Goal: Task Accomplishment & Management: Manage account settings

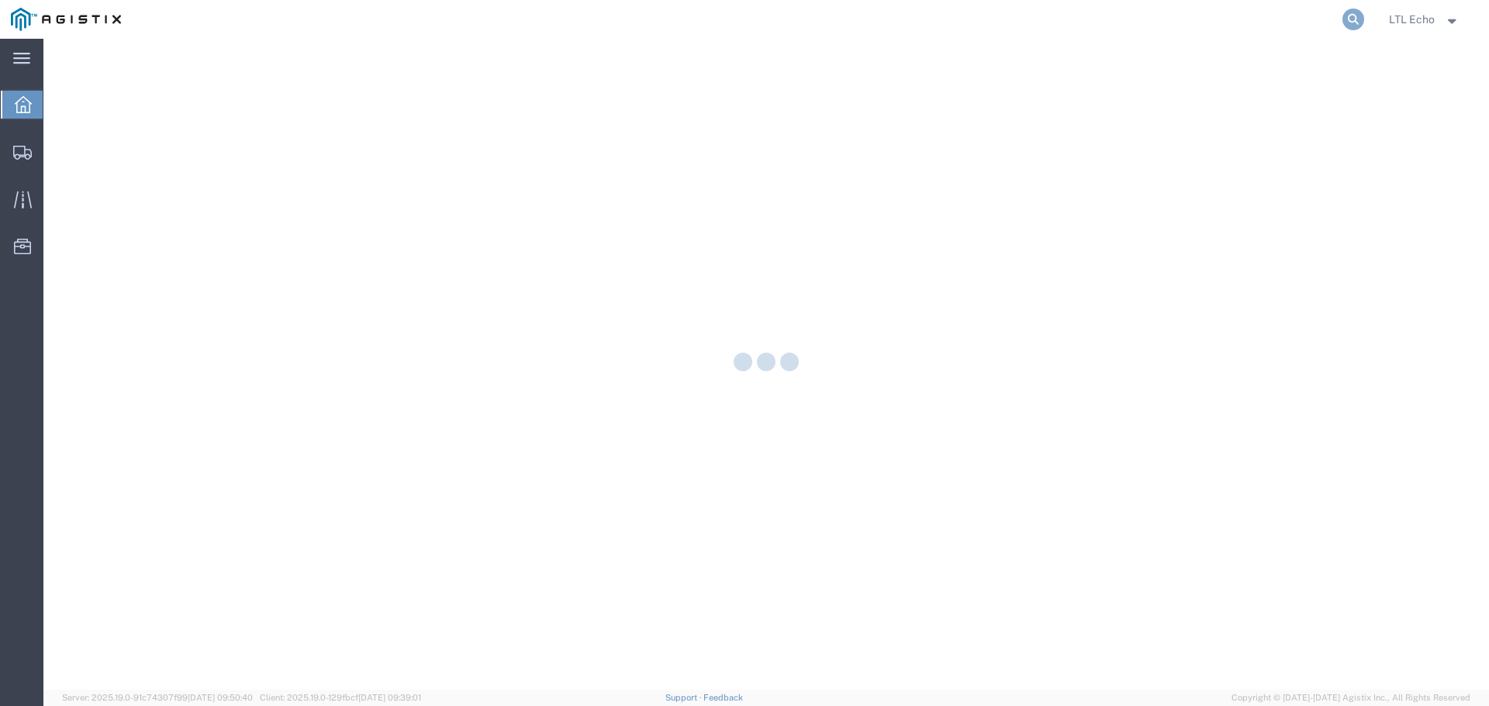
click at [1354, 19] on icon at bounding box center [1353, 20] width 22 height 22
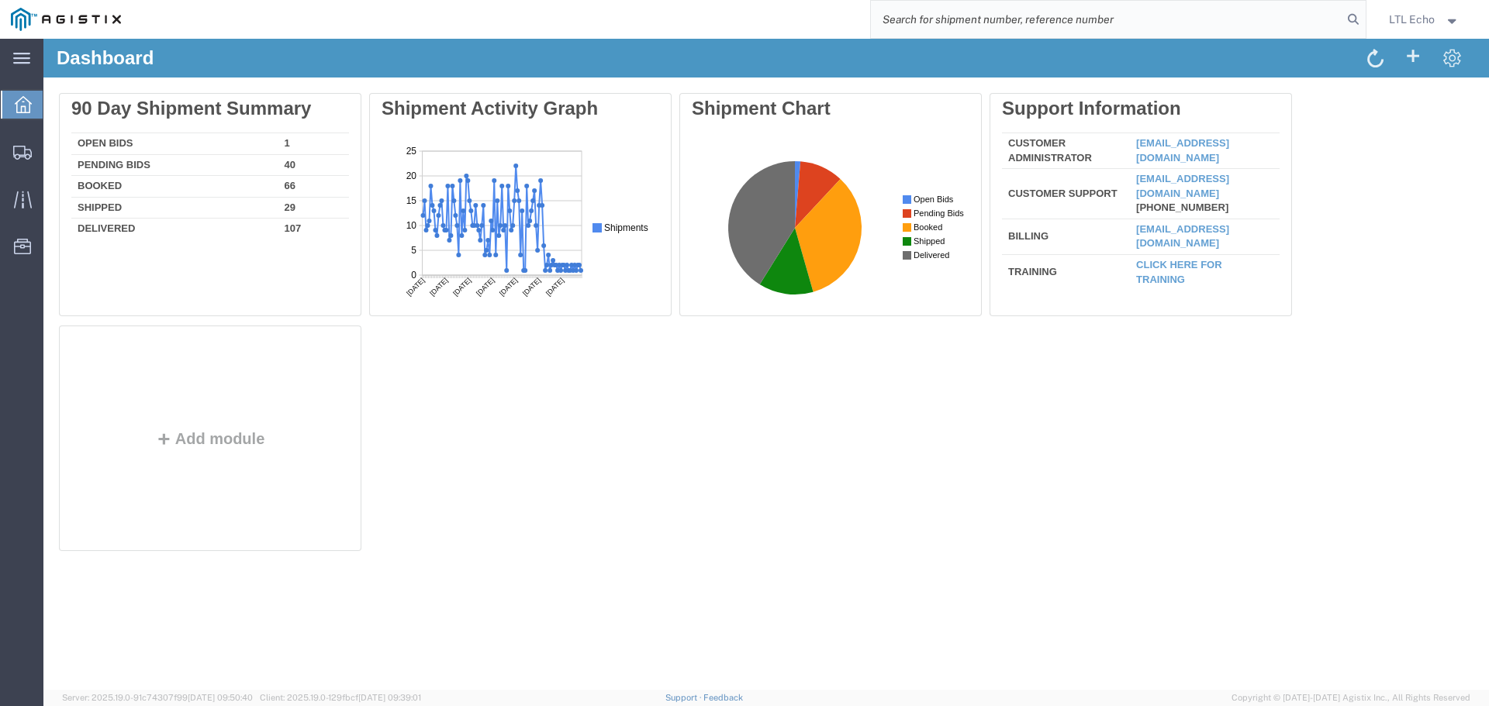
click at [1168, 9] on input "search" at bounding box center [1106, 19] width 471 height 37
paste input "56820353"
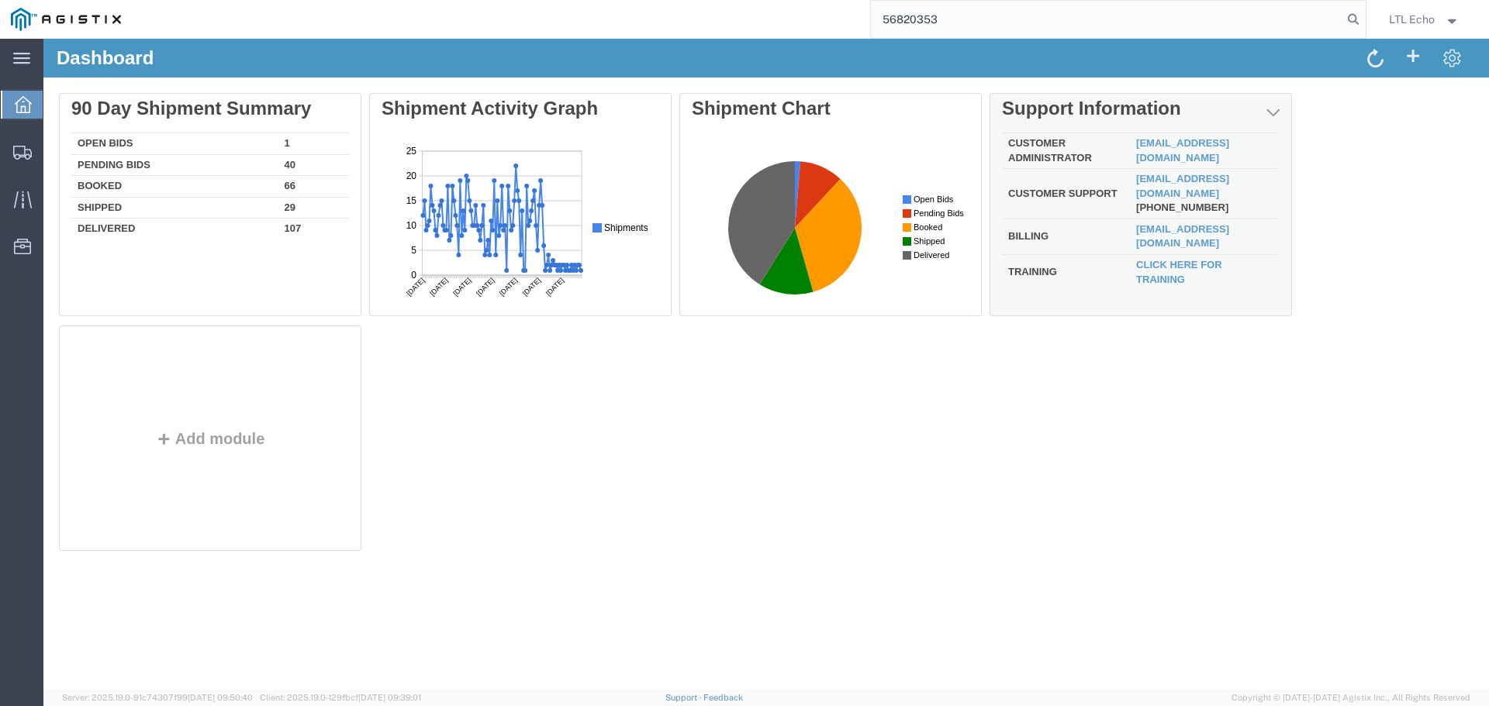
type input "56820353"
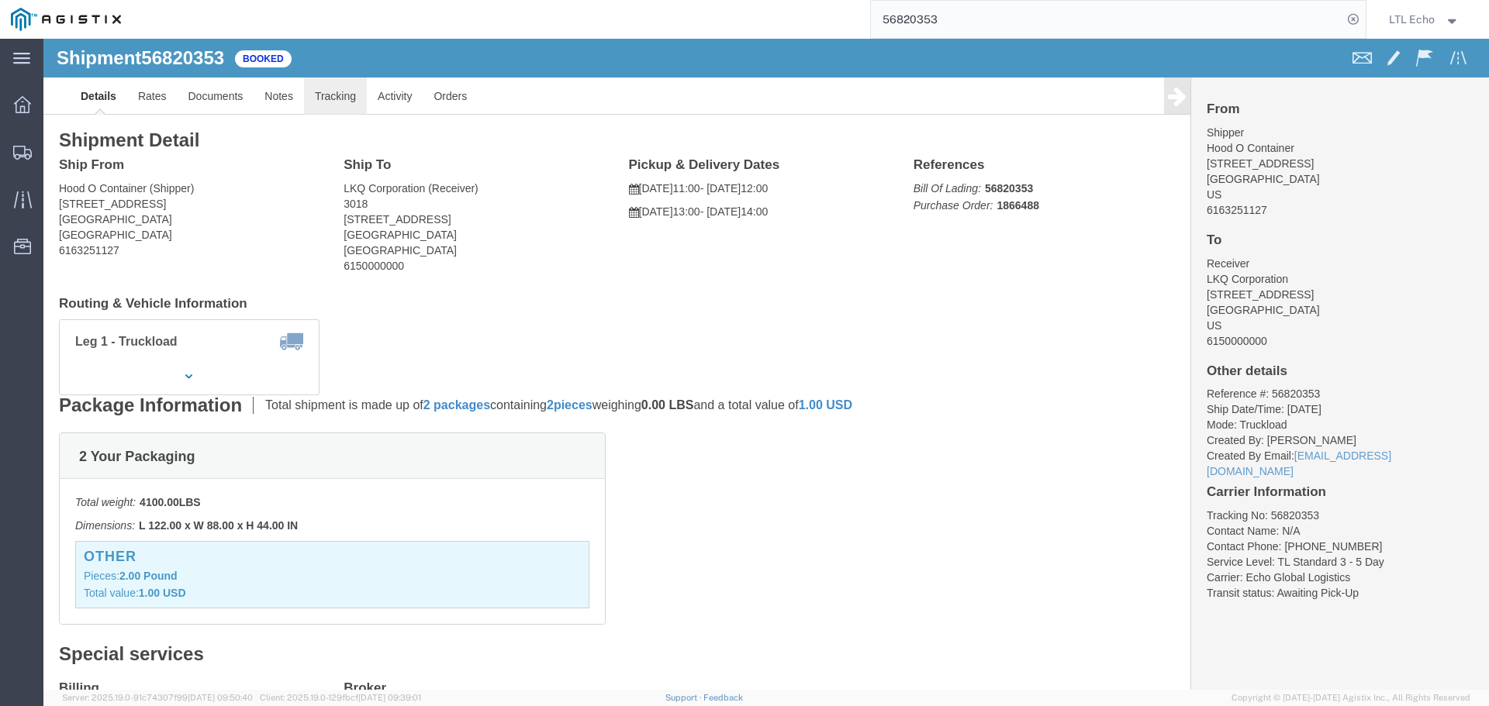
click link "Tracking"
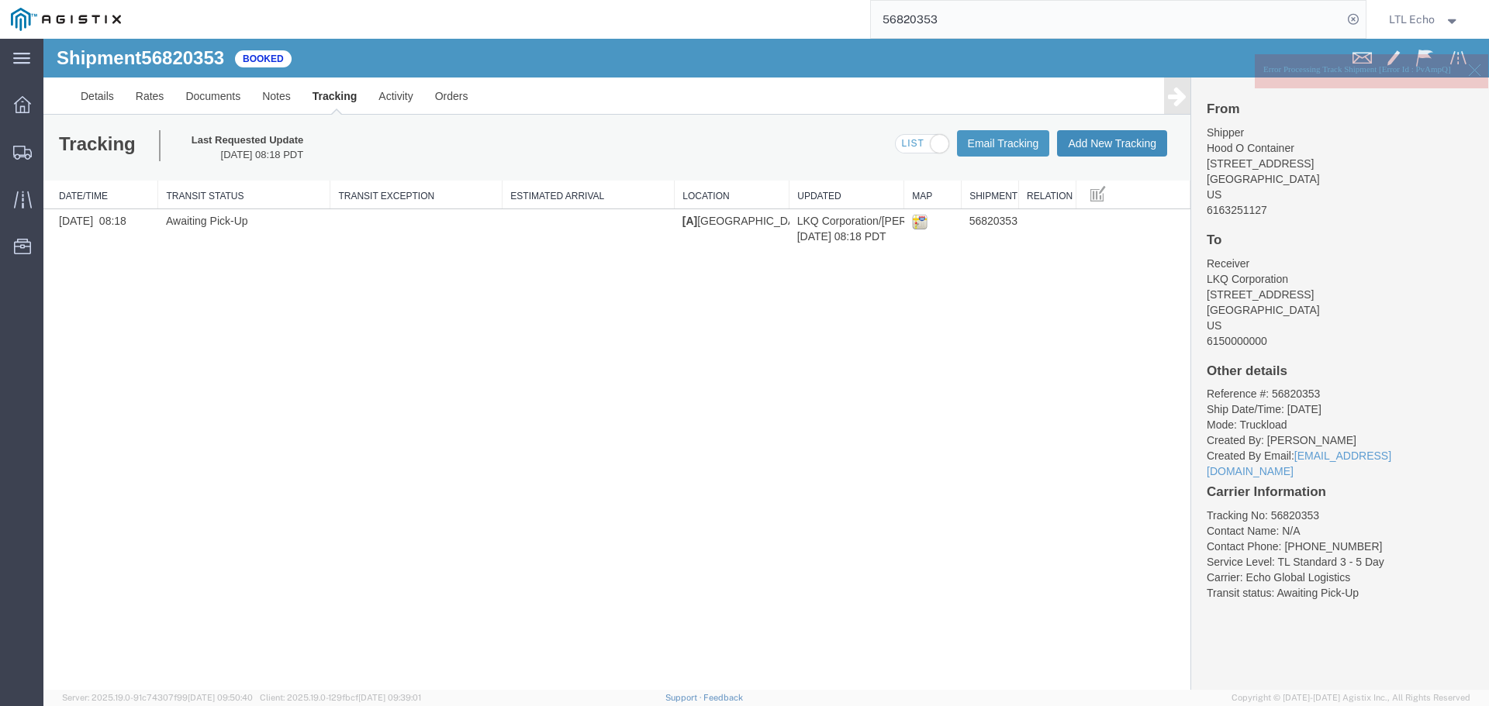
click at [1110, 136] on button "Add New Tracking" at bounding box center [1112, 143] width 110 height 26
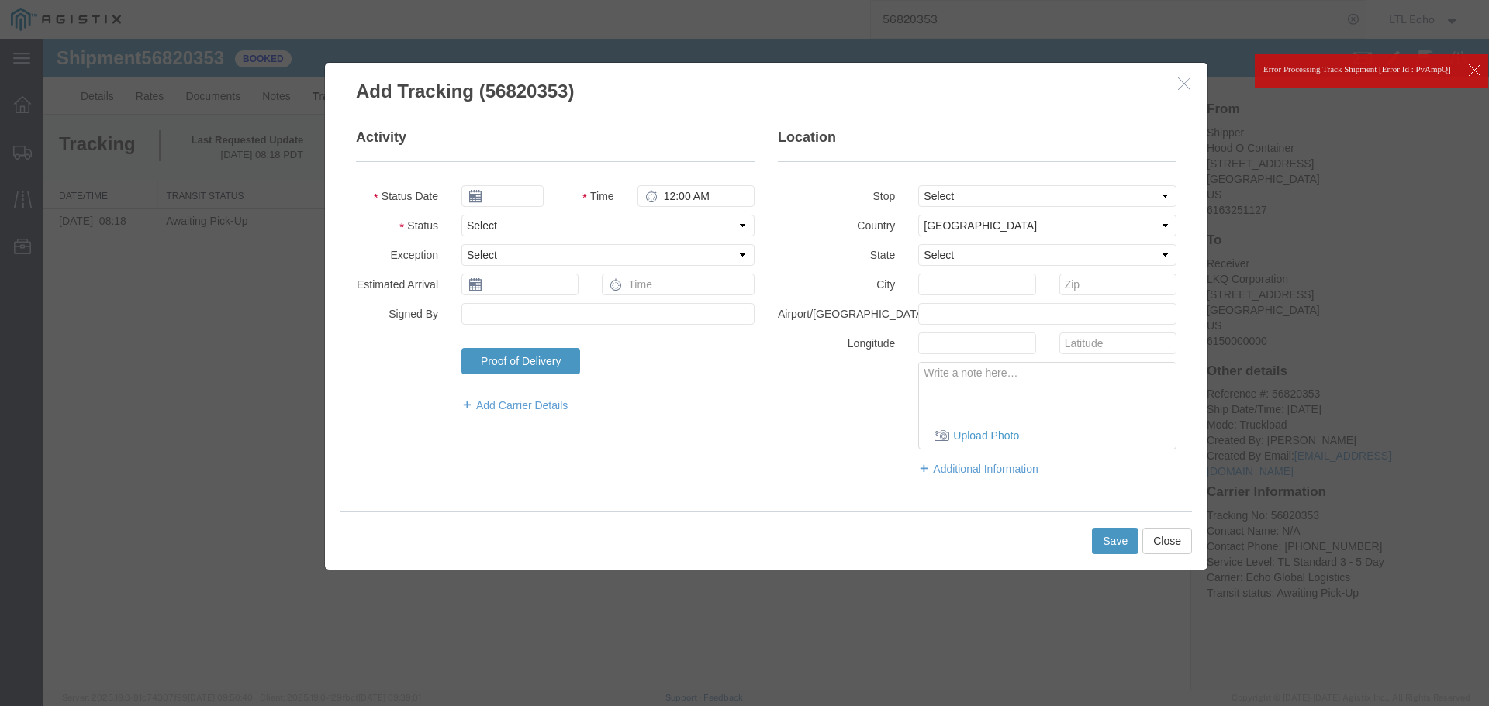
type input "09/16/2025"
type input "11:00 AM"
click at [585, 232] on select "Select Arrival Notice Available Arrival Notice Imported Arrive at Delivery Loca…" at bounding box center [607, 226] width 293 height 22
select select "PICKEDUP"
click at [585, 232] on select "Select Arrival Notice Available Arrival Notice Imported Arrive at Delivery Loca…" at bounding box center [607, 226] width 293 height 22
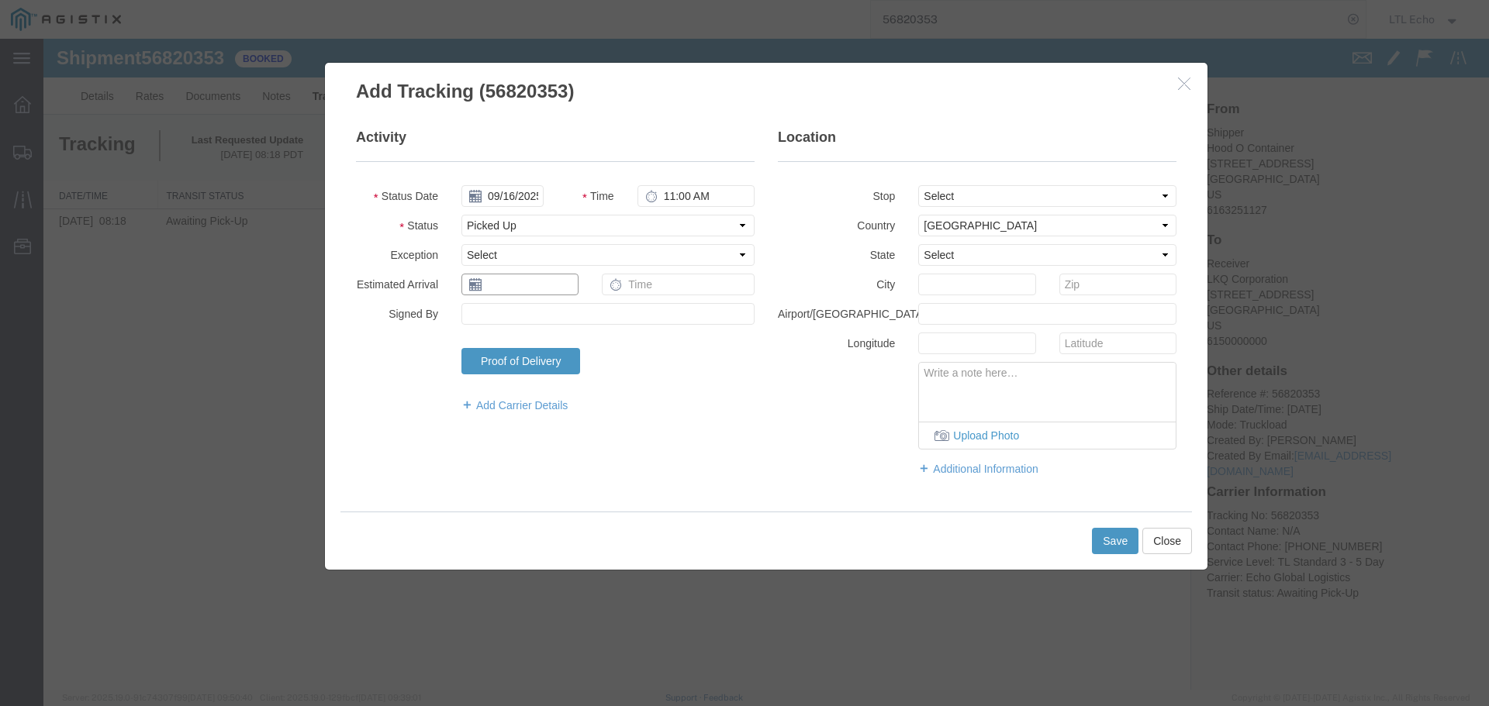
click at [498, 289] on input "text" at bounding box center [519, 285] width 117 height 22
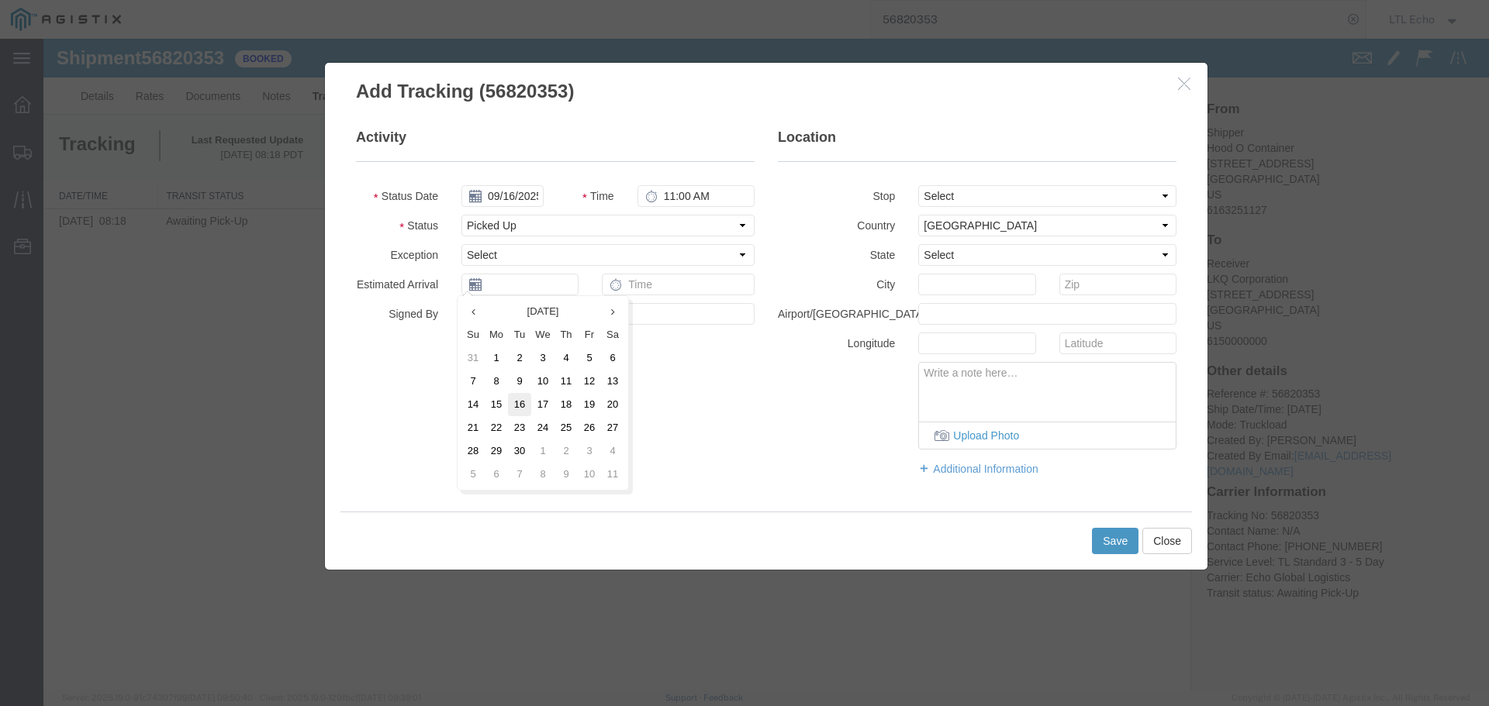
click at [516, 402] on td "16" at bounding box center [519, 404] width 23 height 23
type input "09/16/2025"
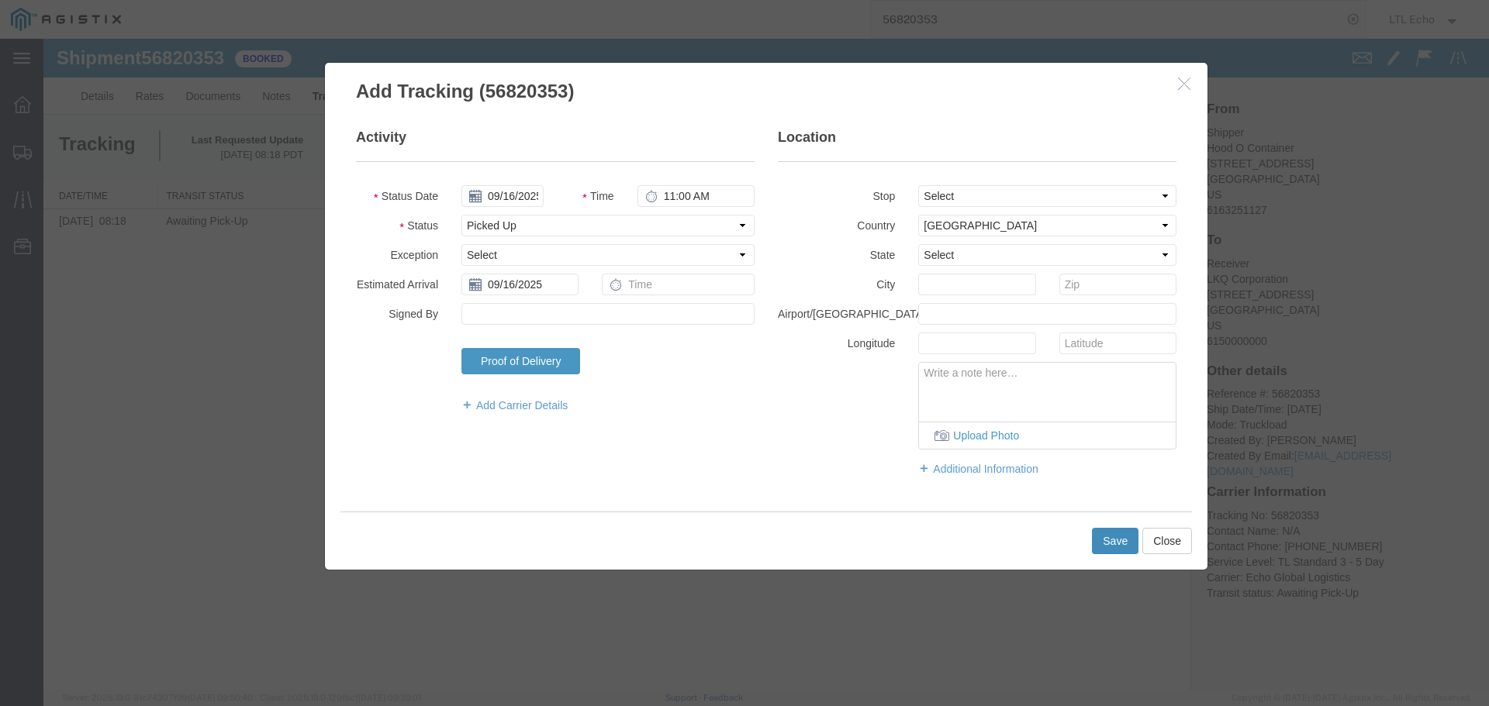
drag, startPoint x: 1117, startPoint y: 534, endPoint x: 1514, endPoint y: 458, distance: 404.2
click at [1117, 534] on button "Save" at bounding box center [1115, 541] width 47 height 26
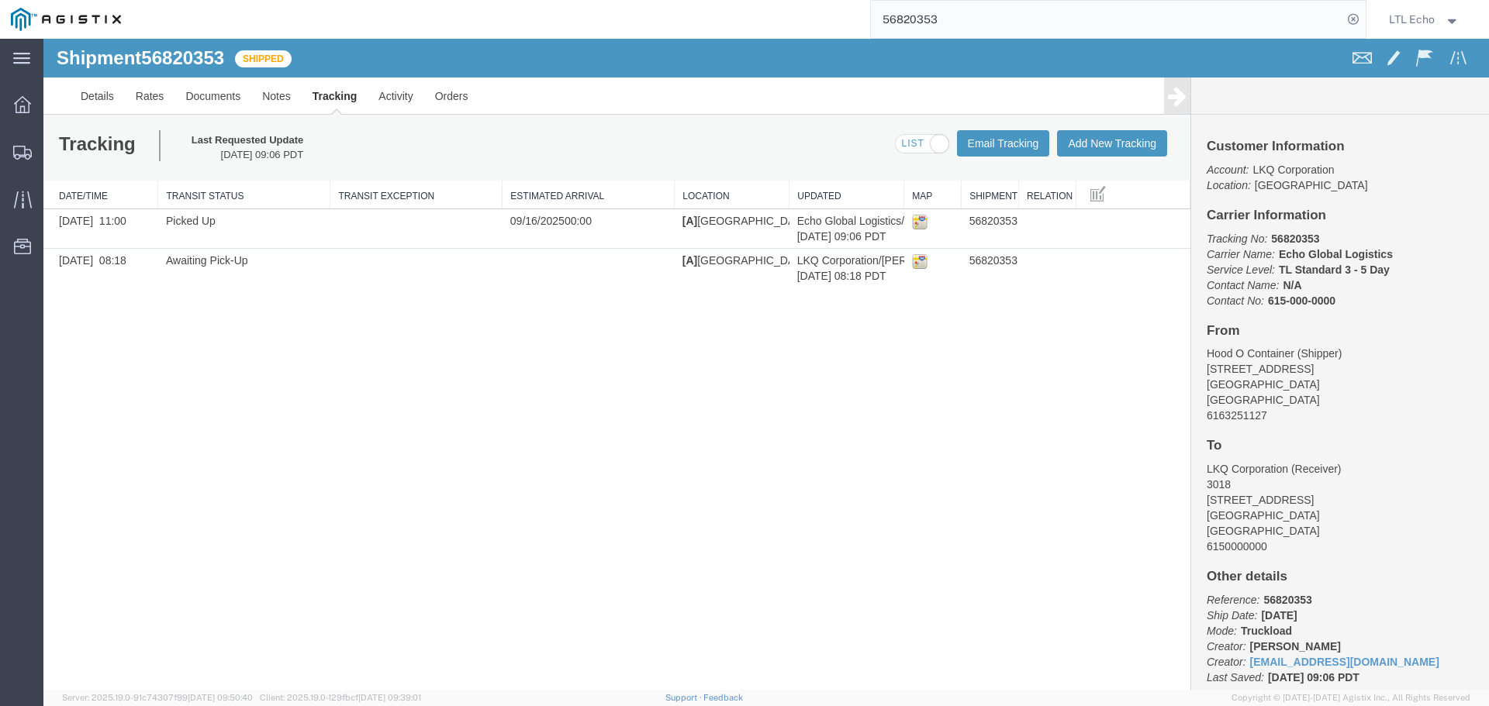
click at [914, 21] on input "56820353" at bounding box center [1106, 19] width 471 height 37
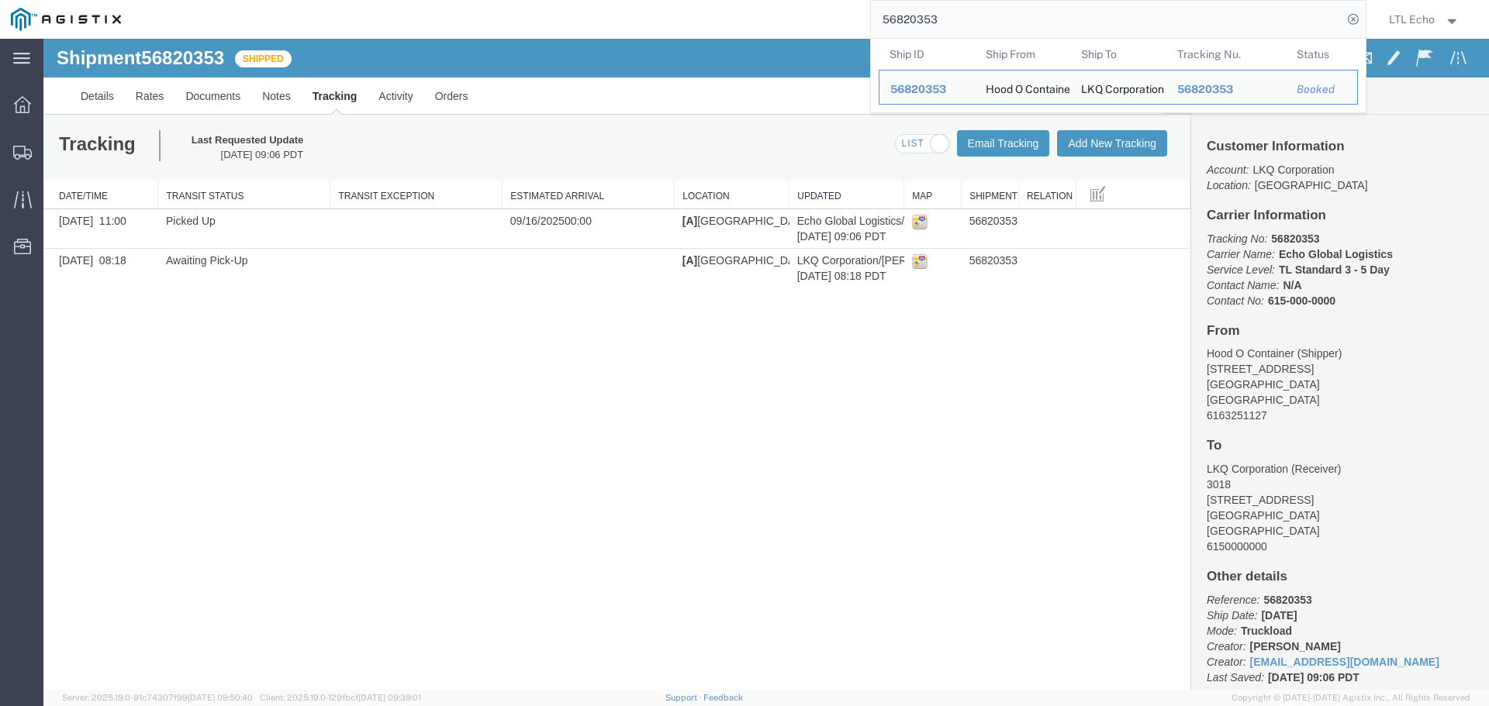
click at [914, 21] on input "56820353" at bounding box center [1106, 19] width 471 height 37
paste input "792465"
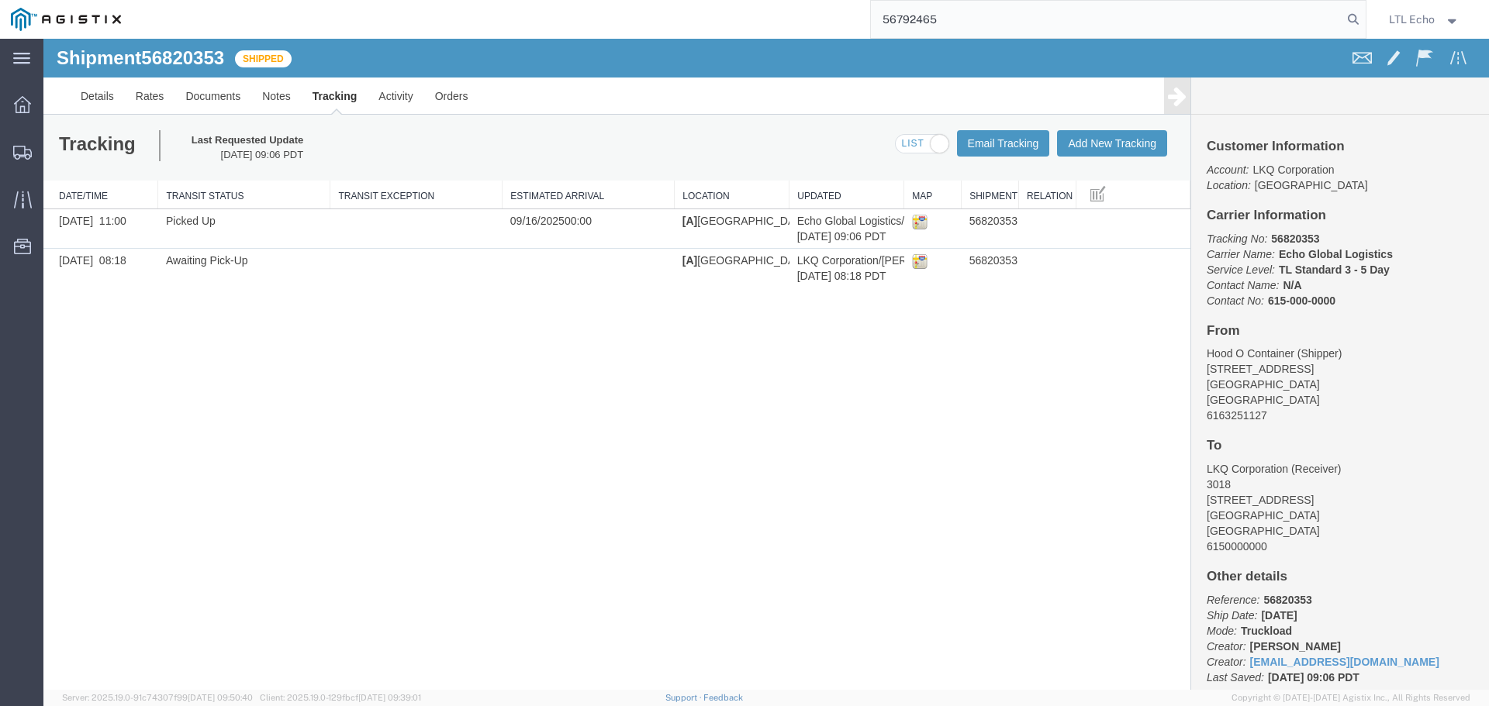
type input "56792465"
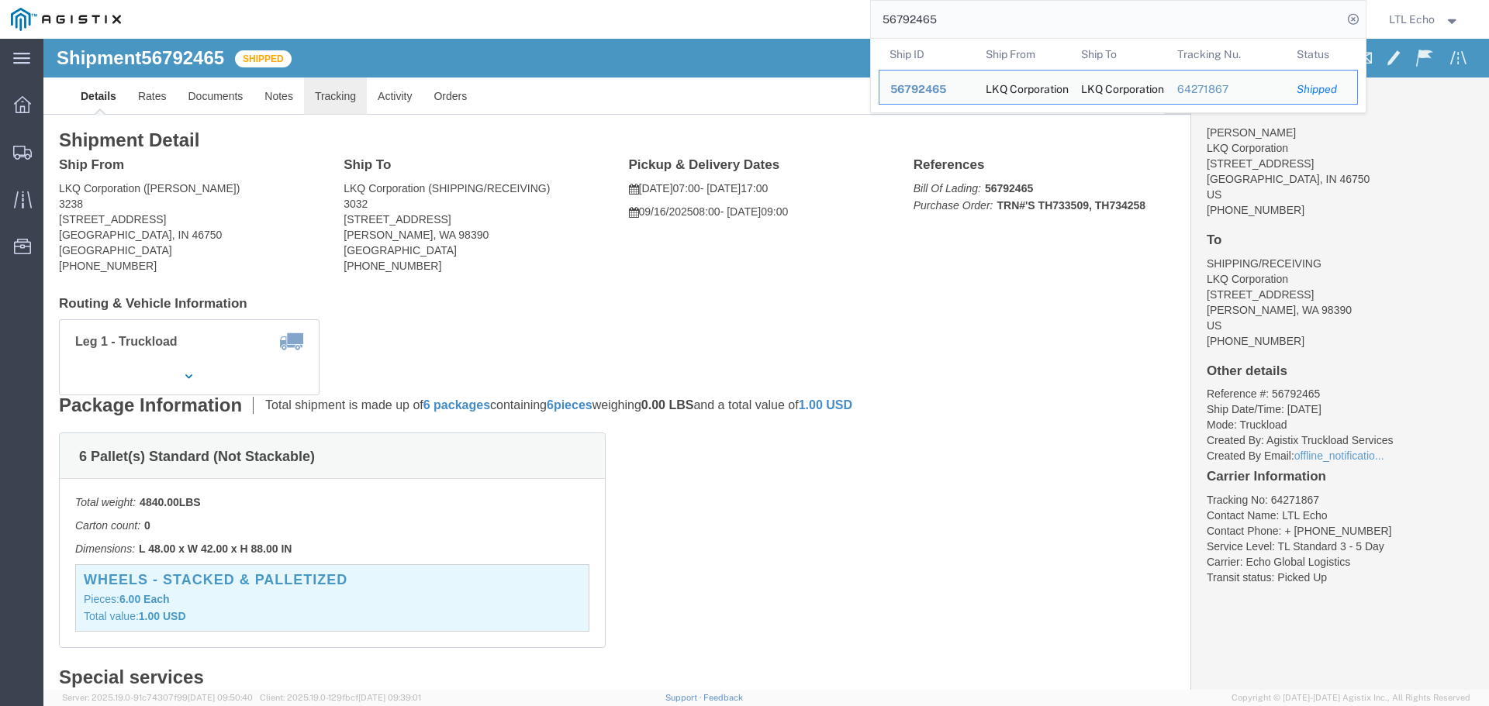
click link "Tracking"
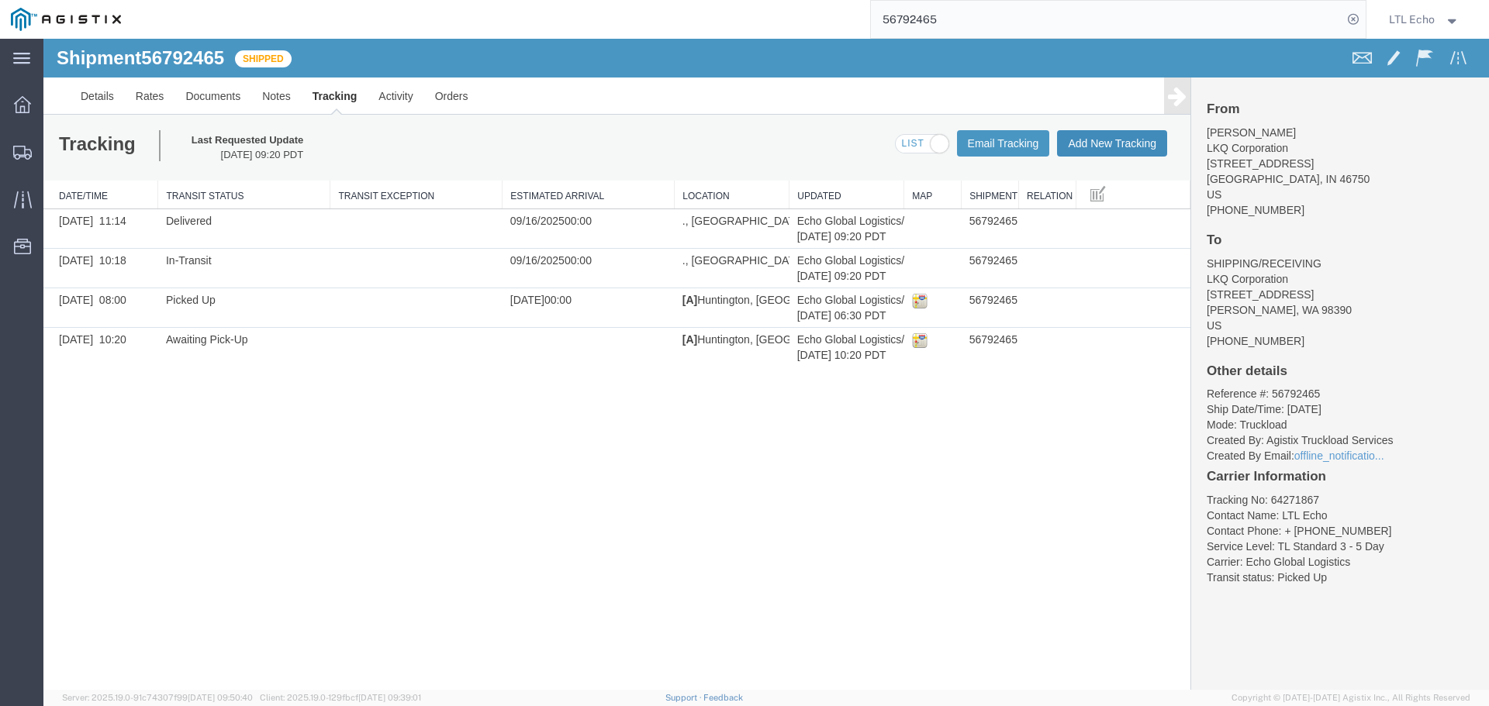
click at [1109, 138] on button "Add New Tracking" at bounding box center [1112, 143] width 110 height 26
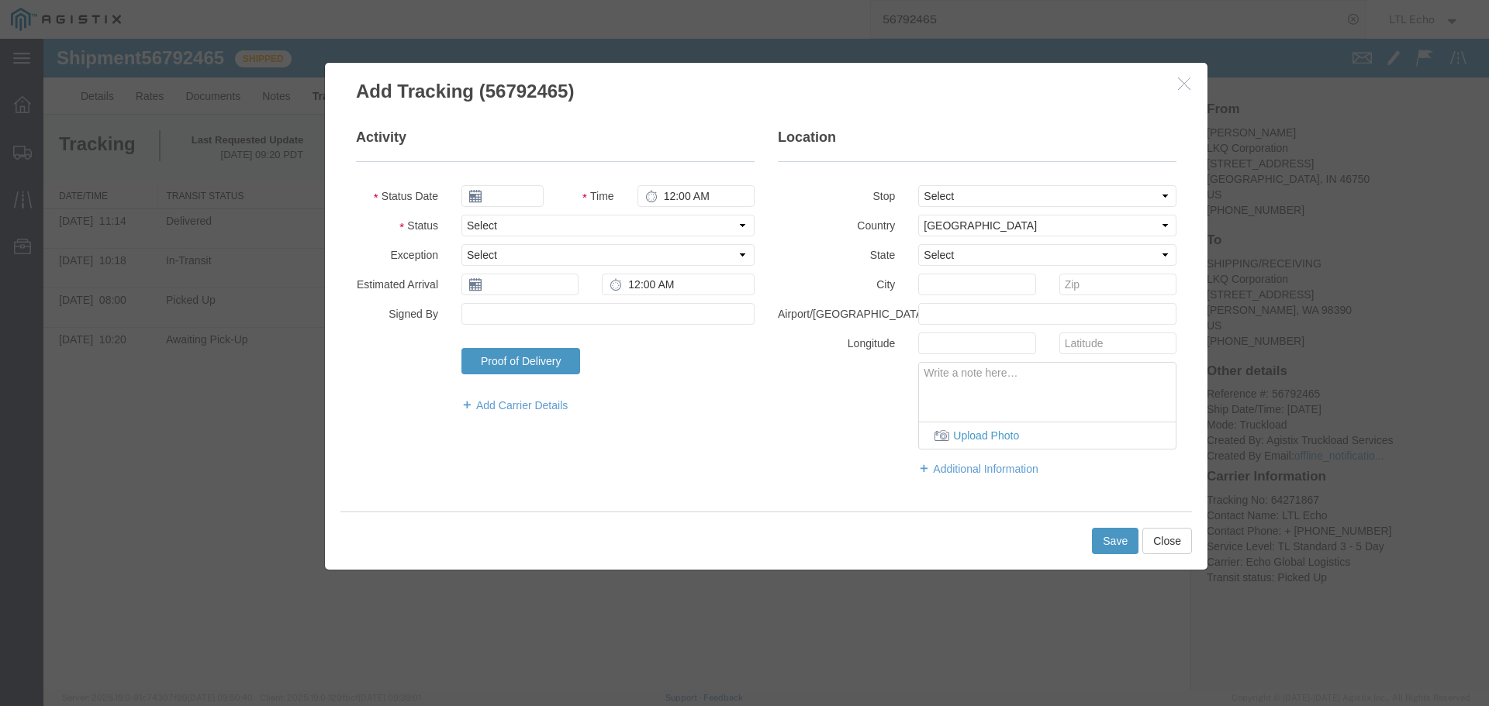
type input "09/16/2025"
type input "11:00 AM"
click at [561, 227] on select "Select Arrival Notice Available Arrival Notice Imported Arrive at Delivery Loca…" at bounding box center [607, 226] width 293 height 22
select select "DELIVRED"
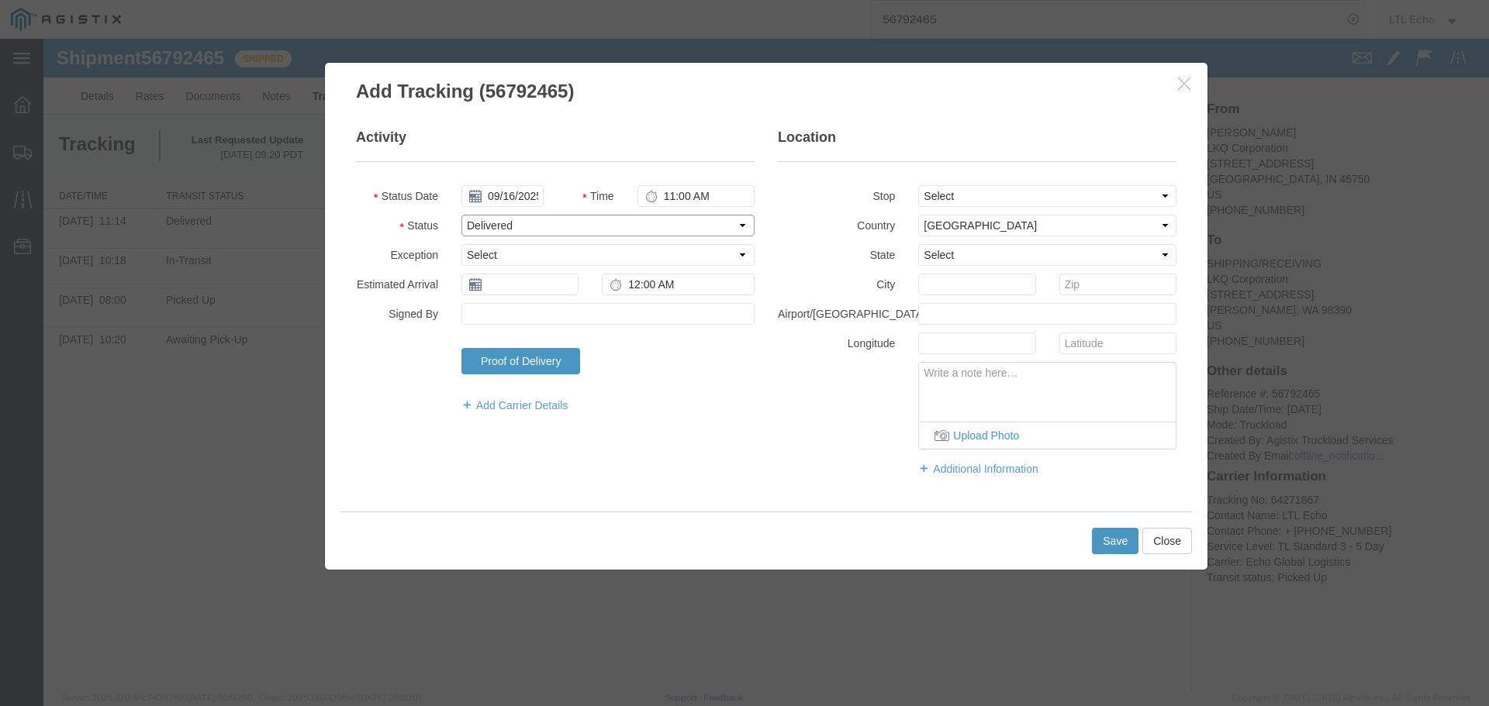
click at [561, 227] on select "Select Arrival Notice Available Arrival Notice Imported Arrive at Delivery Loca…" at bounding box center [607, 226] width 293 height 22
click at [570, 228] on select "Select Arrival Notice Available Arrival Notice Imported Arrive at Delivery Loca…" at bounding box center [607, 226] width 293 height 22
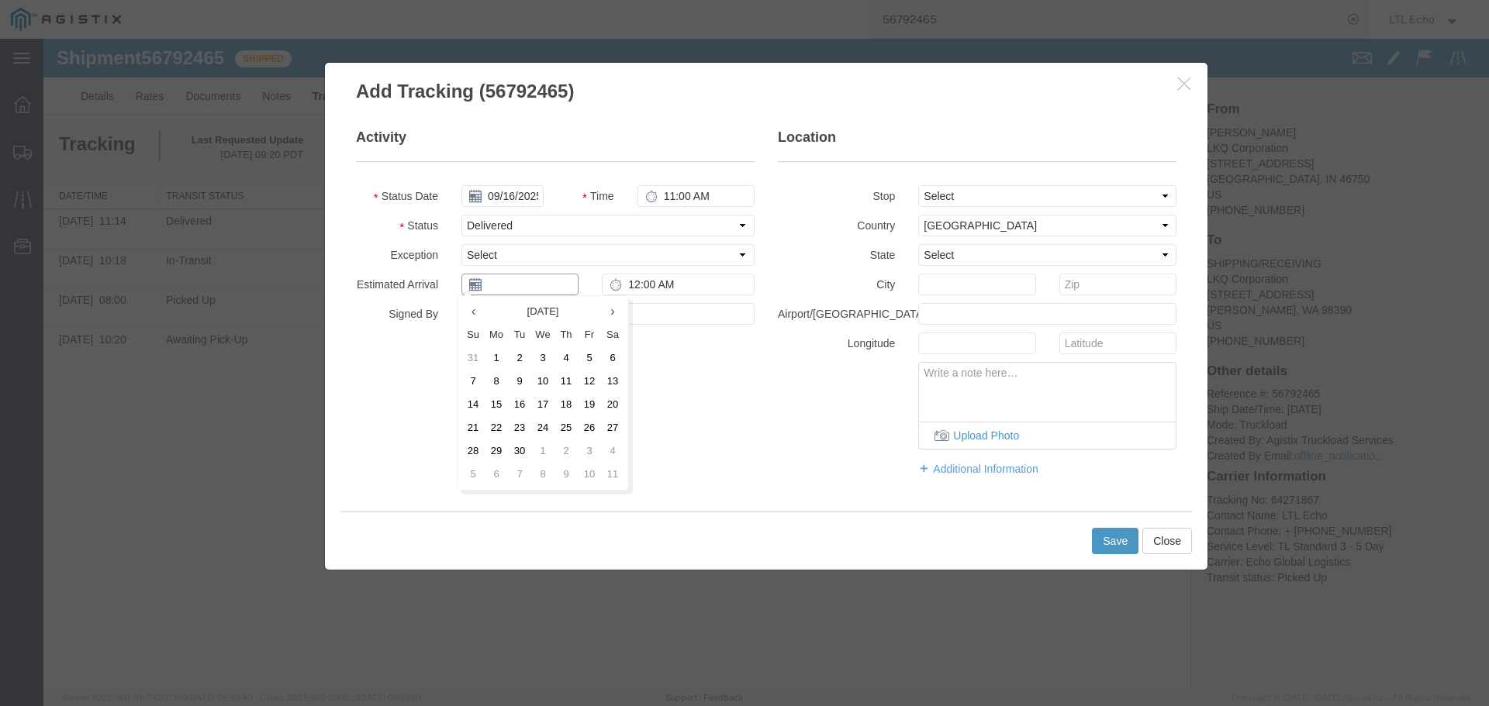
click at [518, 288] on input "text" at bounding box center [519, 285] width 117 height 22
click at [520, 406] on td "16" at bounding box center [519, 404] width 23 height 23
type input "09/16/2025"
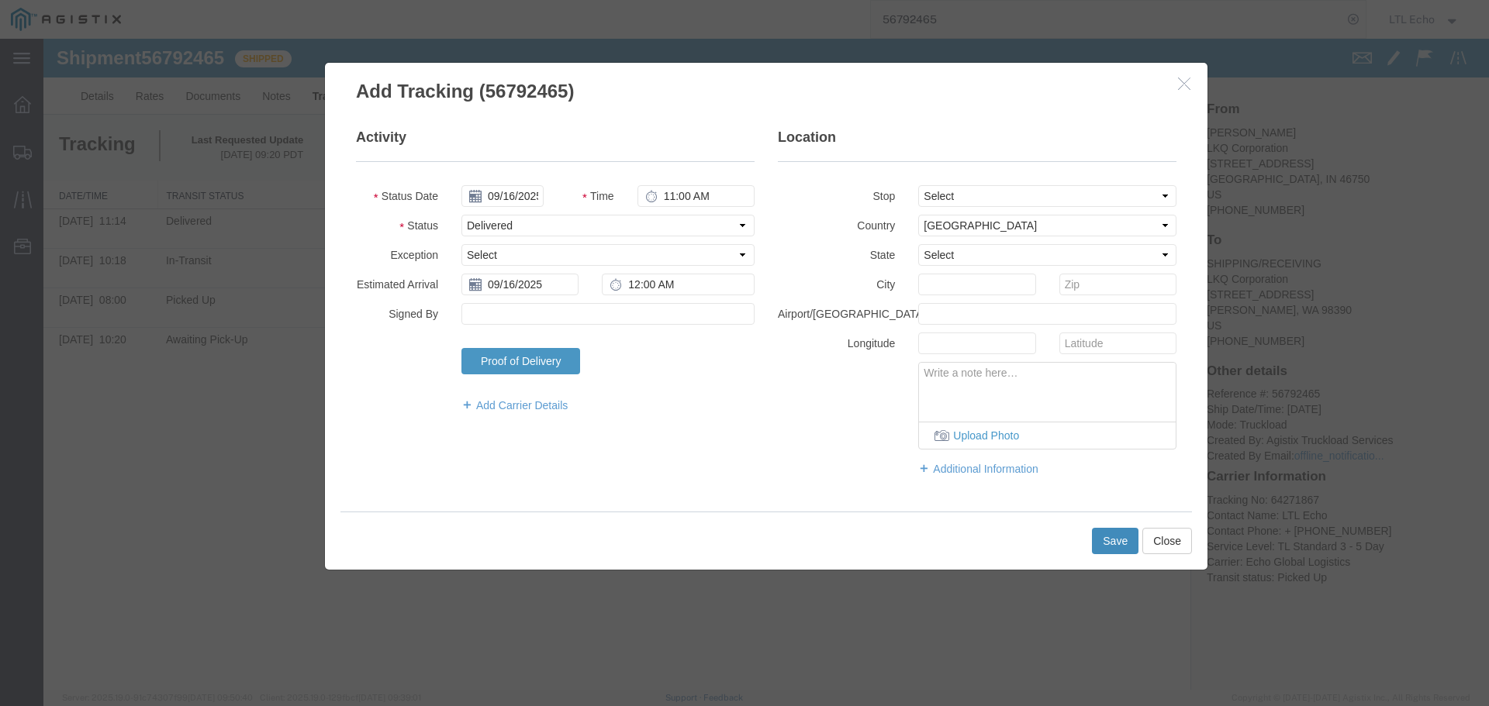
click at [1114, 543] on button "Save" at bounding box center [1115, 541] width 47 height 26
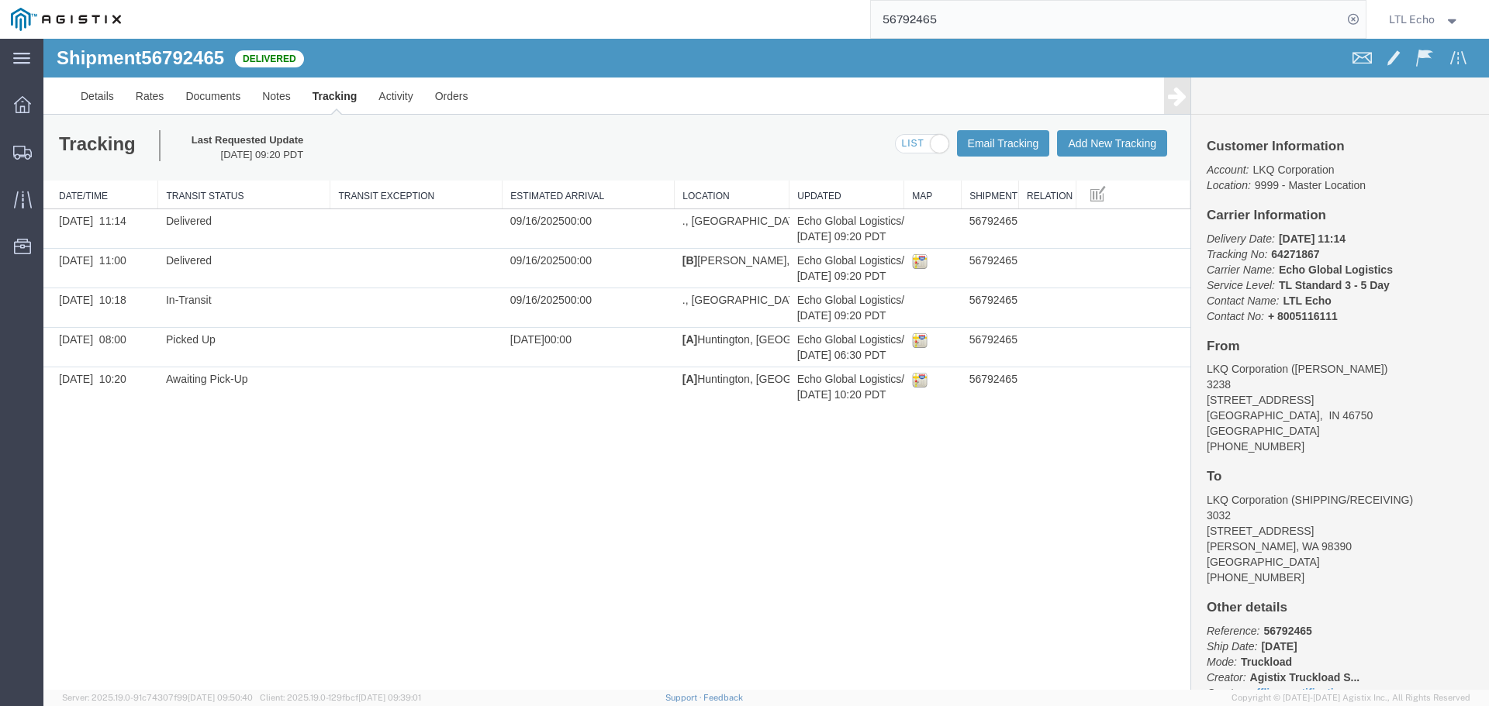
click at [899, 18] on input "56792465" at bounding box center [1106, 19] width 471 height 37
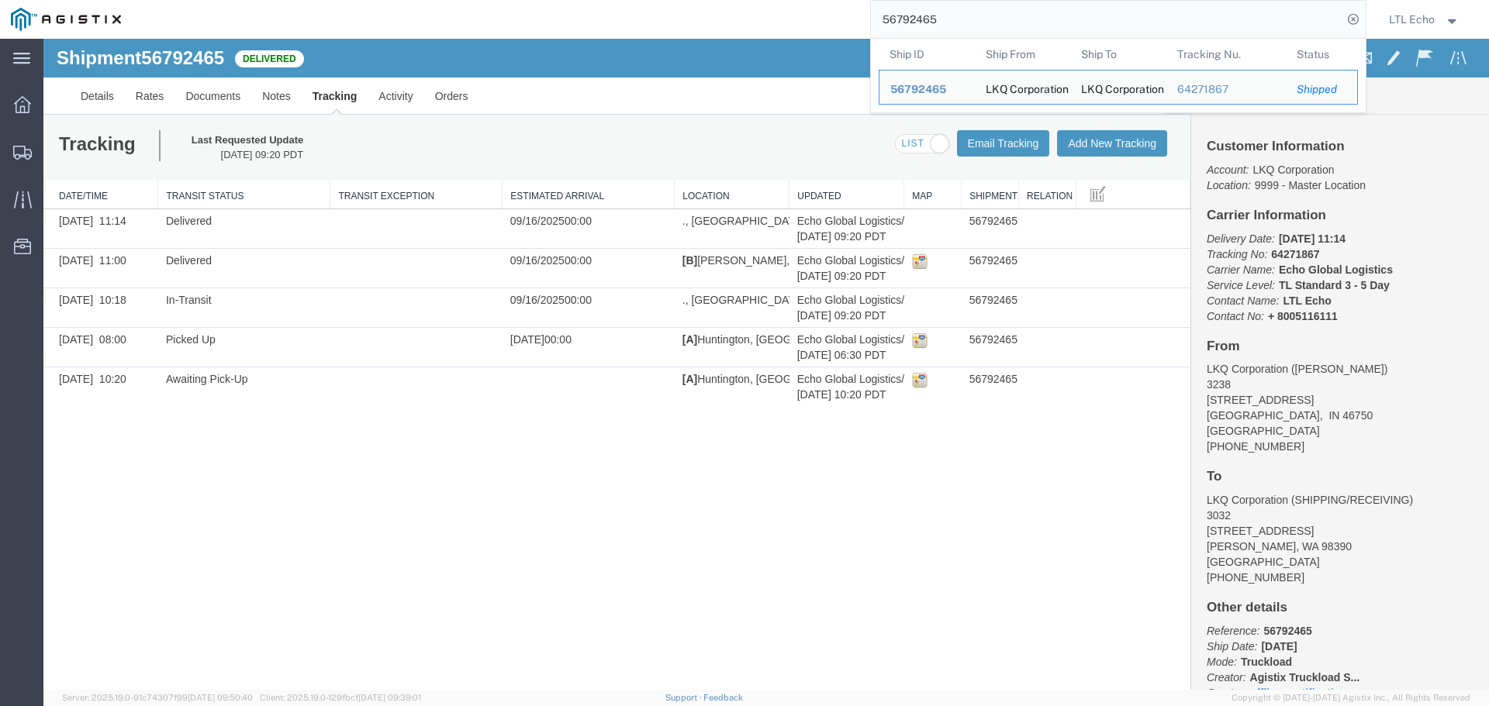
click at [899, 18] on input "56792465" at bounding box center [1106, 19] width 471 height 37
paste input "808303"
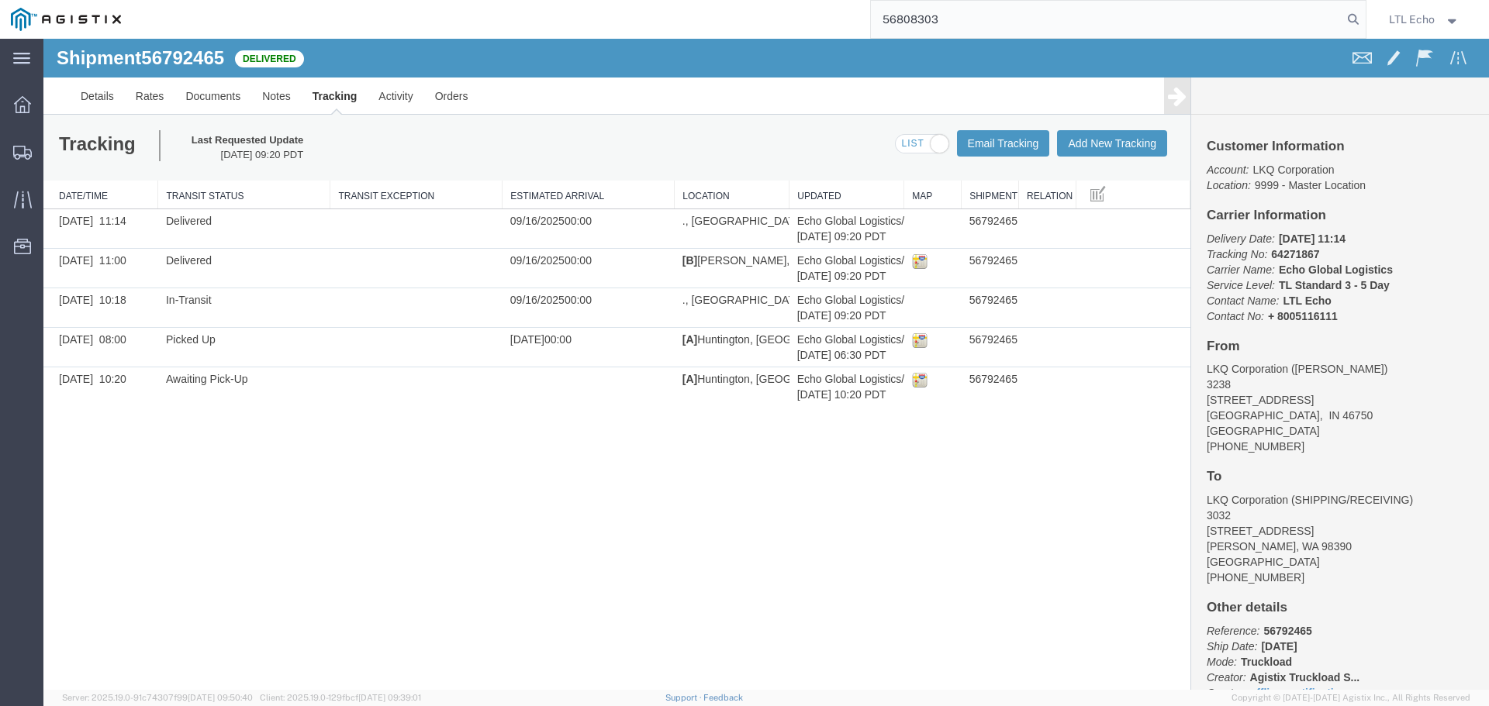
type input "56808303"
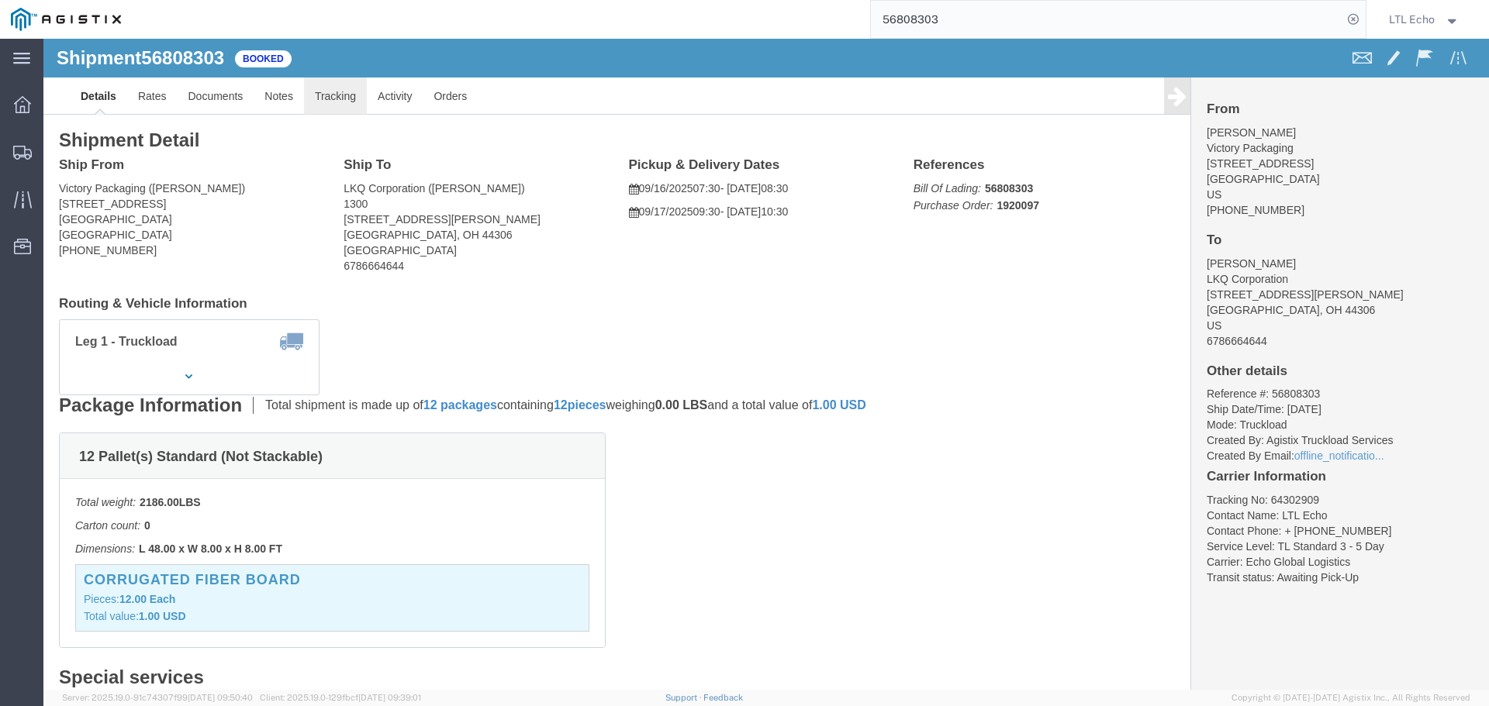
click link "Tracking"
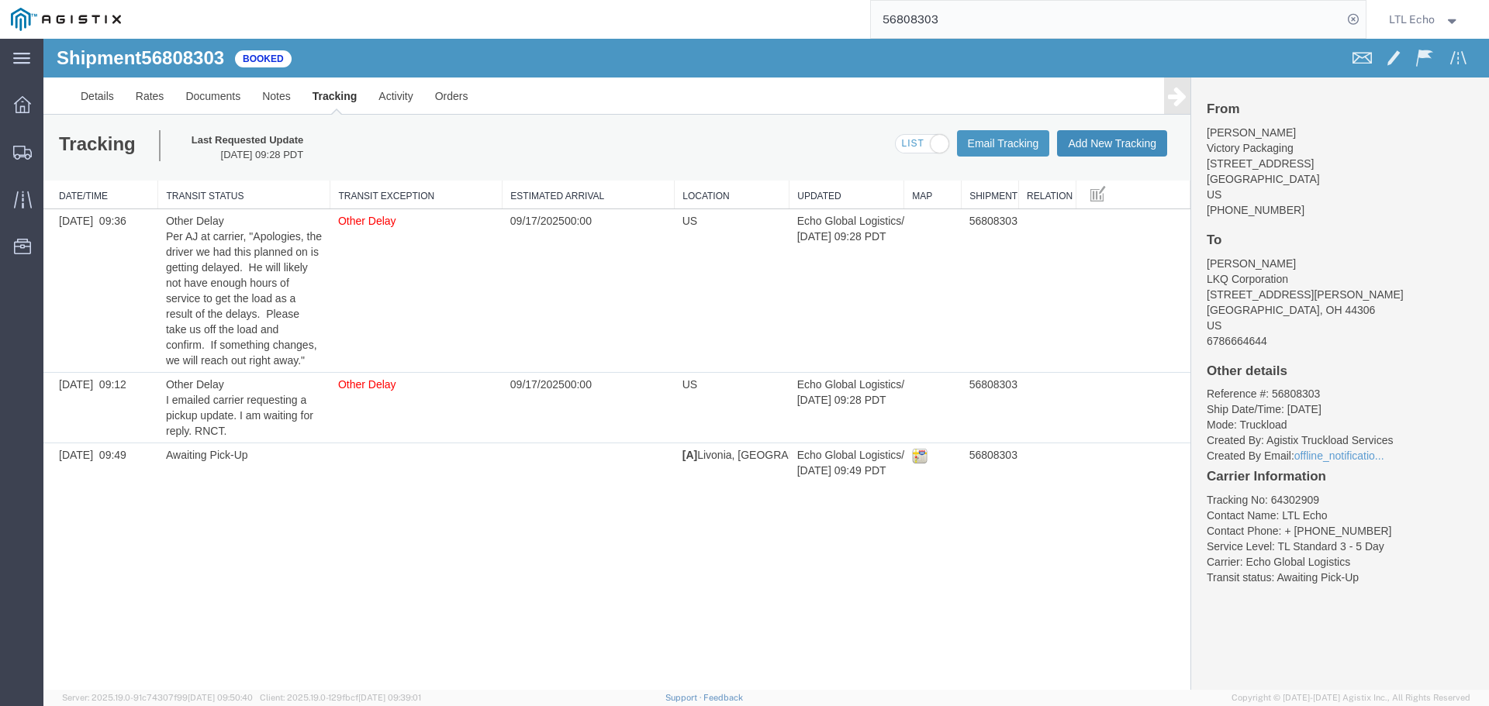
click at [1121, 147] on button "Add New Tracking" at bounding box center [1112, 143] width 110 height 26
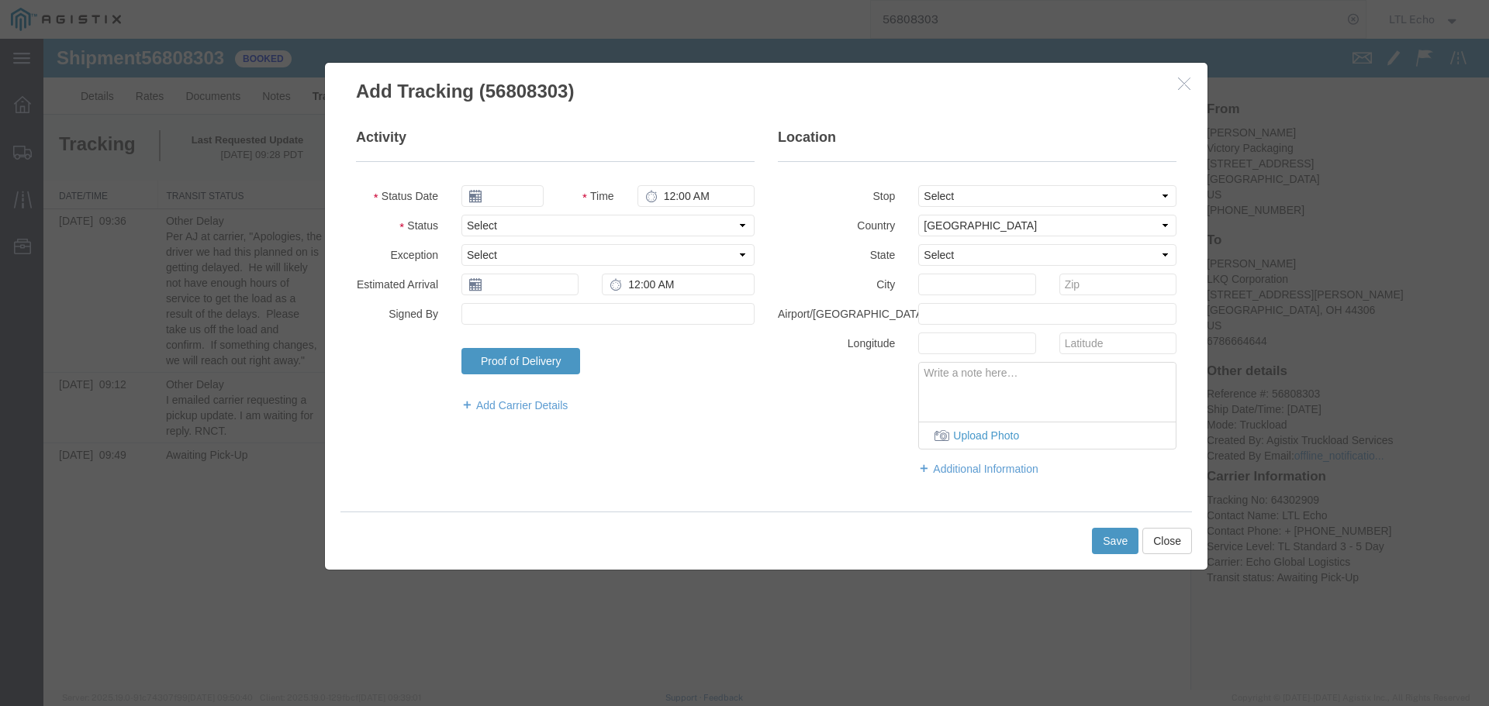
type input "09/16/2025"
type input "11:00 AM"
click at [502, 228] on select "Select Arrival Notice Available Arrival Notice Imported Arrive at Delivery Loca…" at bounding box center [607, 226] width 293 height 22
select select "PICKEDUP"
click at [502, 228] on select "Select Arrival Notice Available Arrival Notice Imported Arrive at Delivery Loca…" at bounding box center [607, 226] width 293 height 22
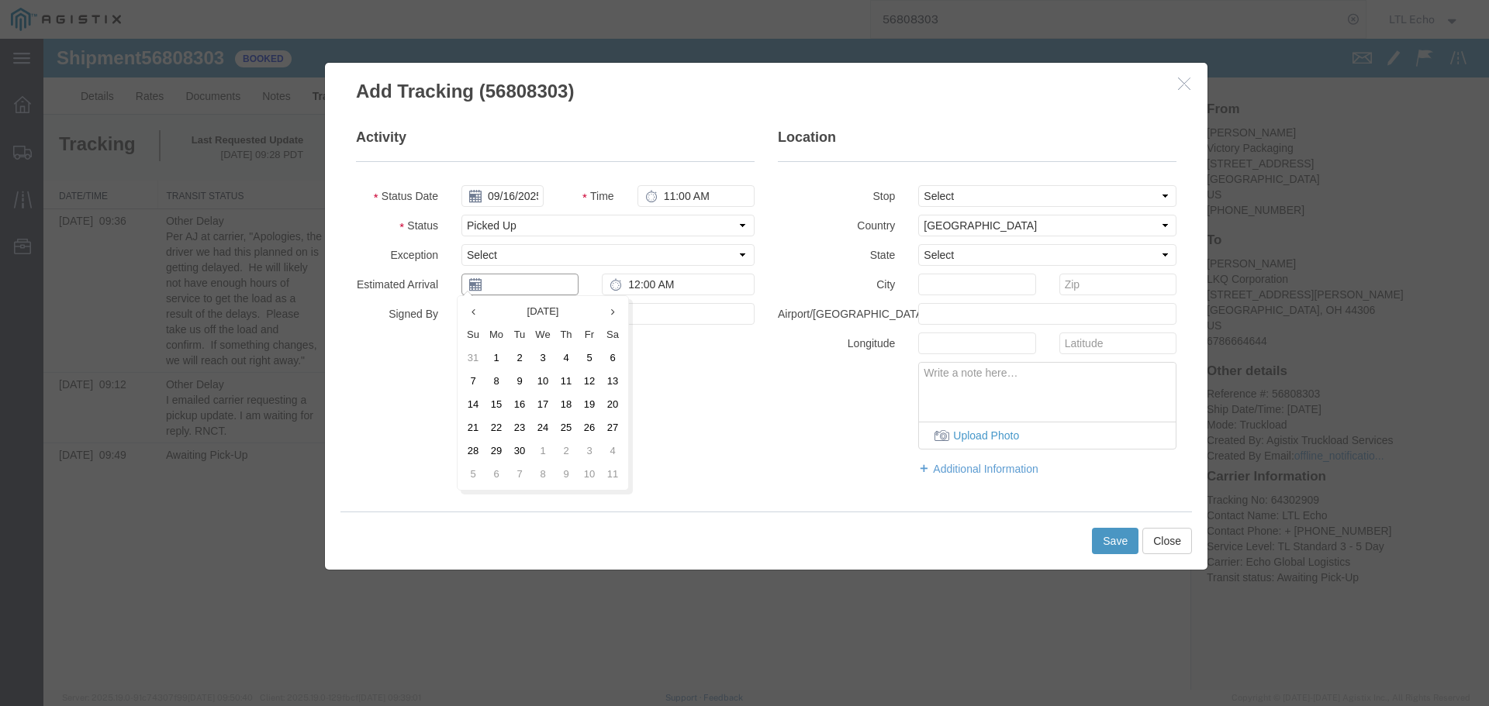
click at [518, 288] on input "text" at bounding box center [519, 285] width 117 height 22
click at [525, 403] on td "16" at bounding box center [519, 404] width 23 height 23
type input "09/16/2025"
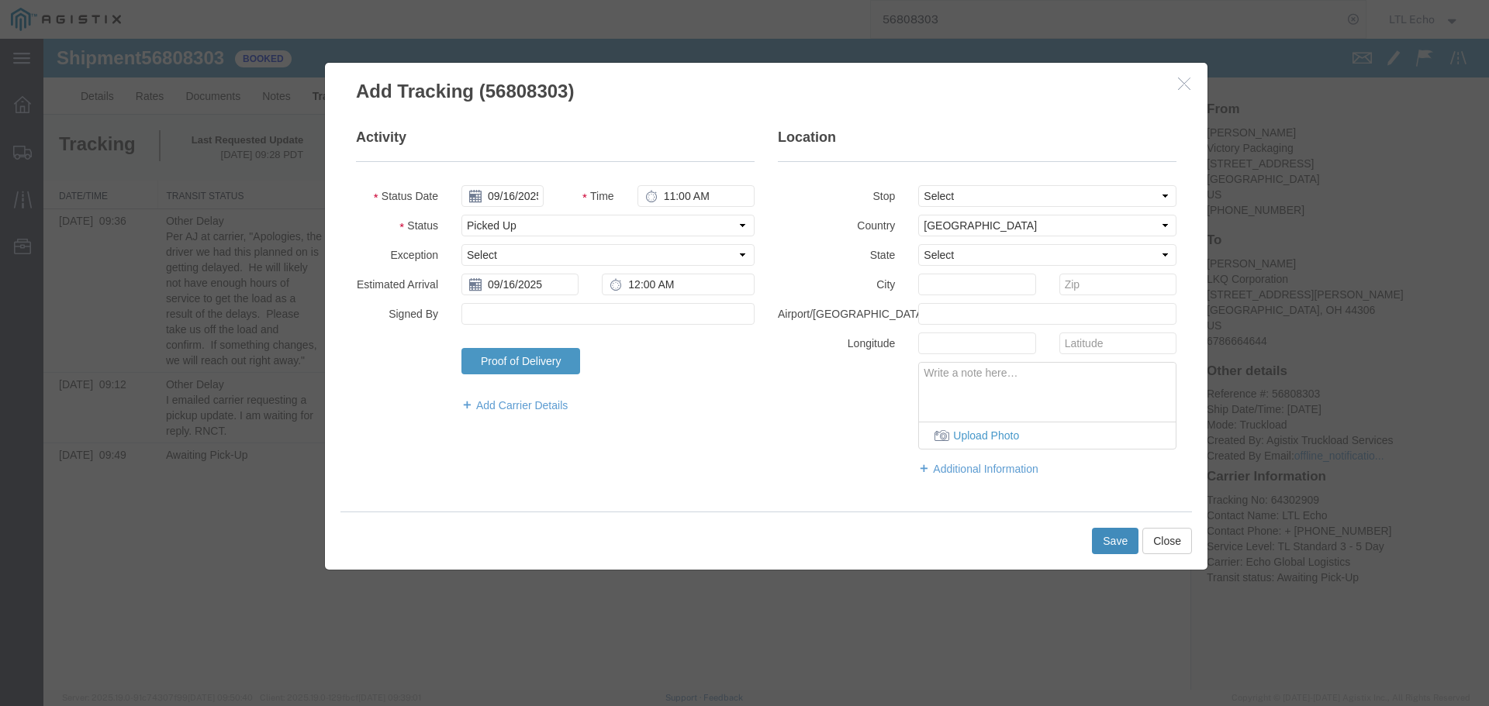
click at [1119, 541] on button "Save" at bounding box center [1115, 541] width 47 height 26
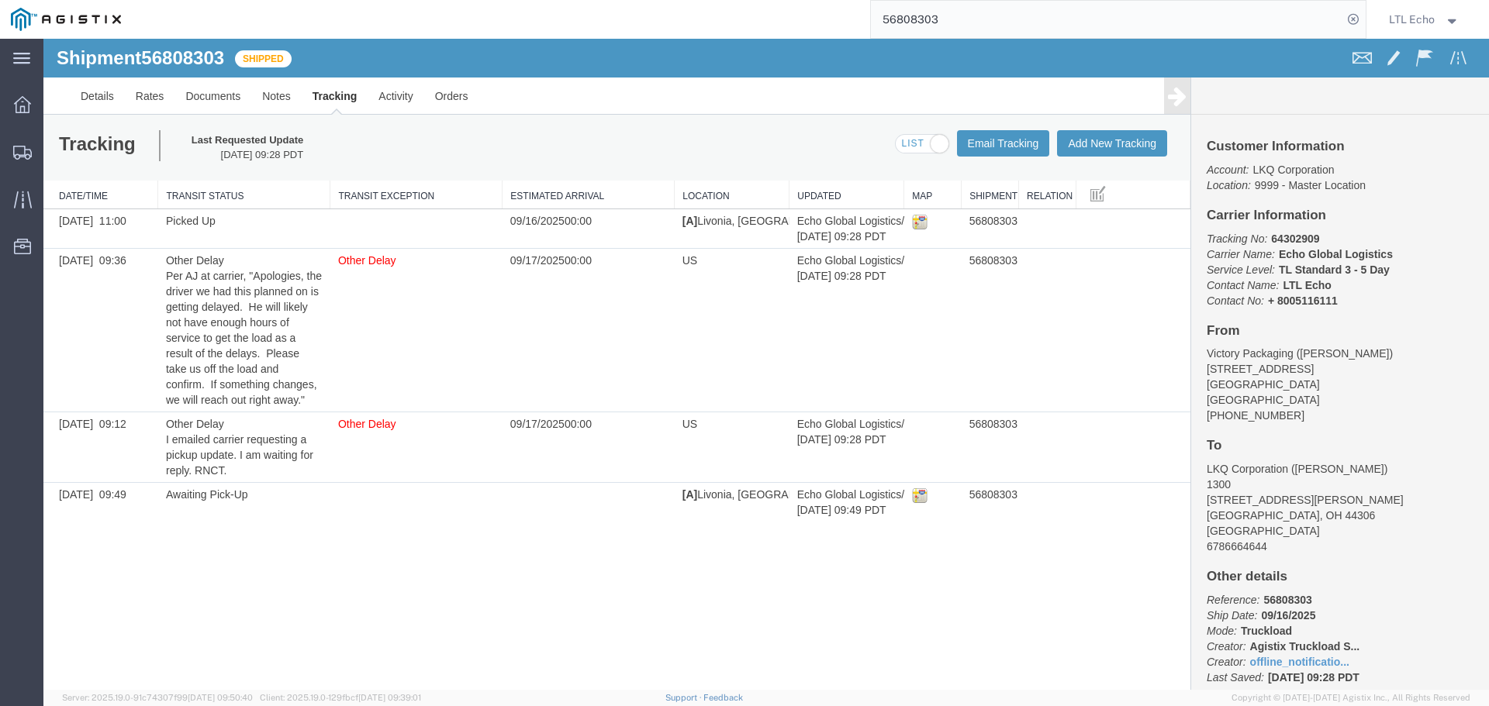
click at [893, 17] on input "56808303" at bounding box center [1106, 19] width 471 height 37
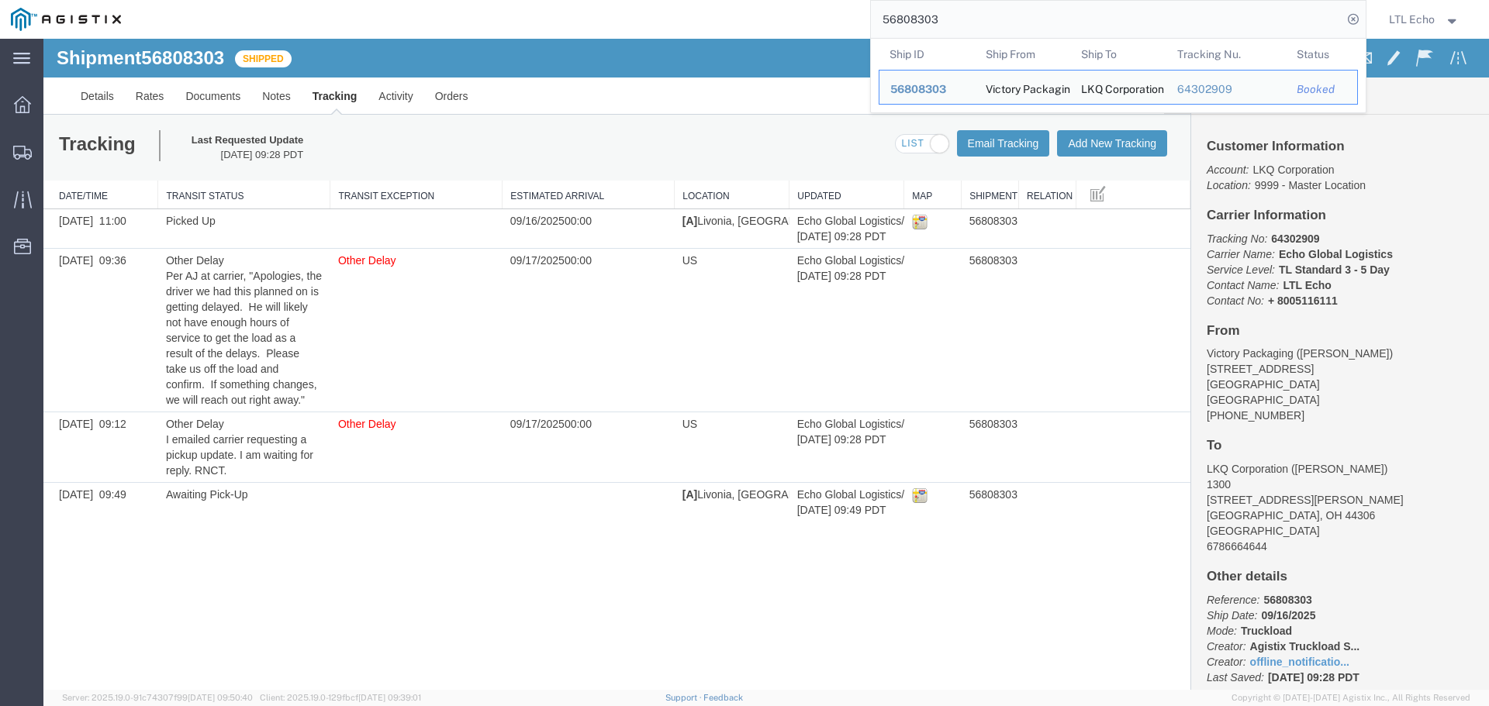
click at [893, 17] on input "56808303" at bounding box center [1106, 19] width 471 height 37
paste input "777330"
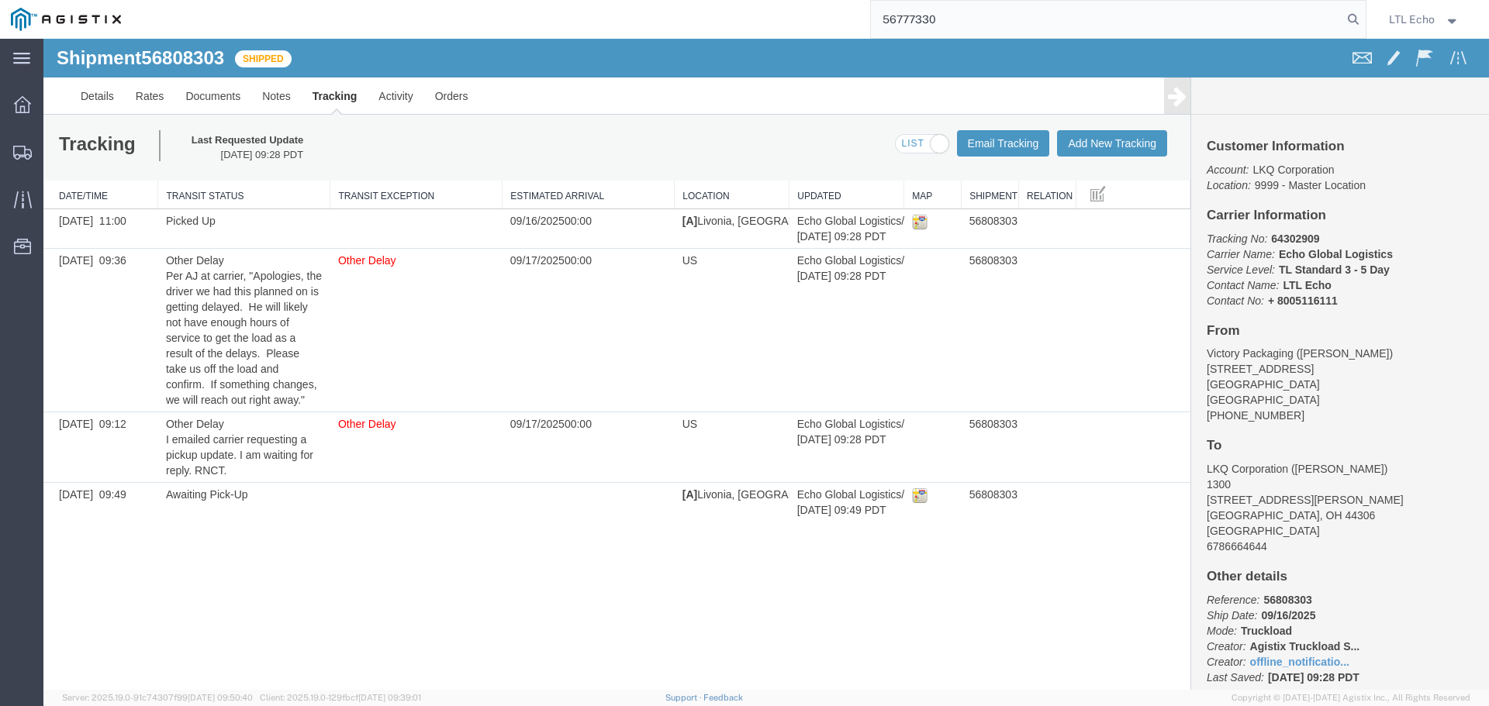
type input "56777330"
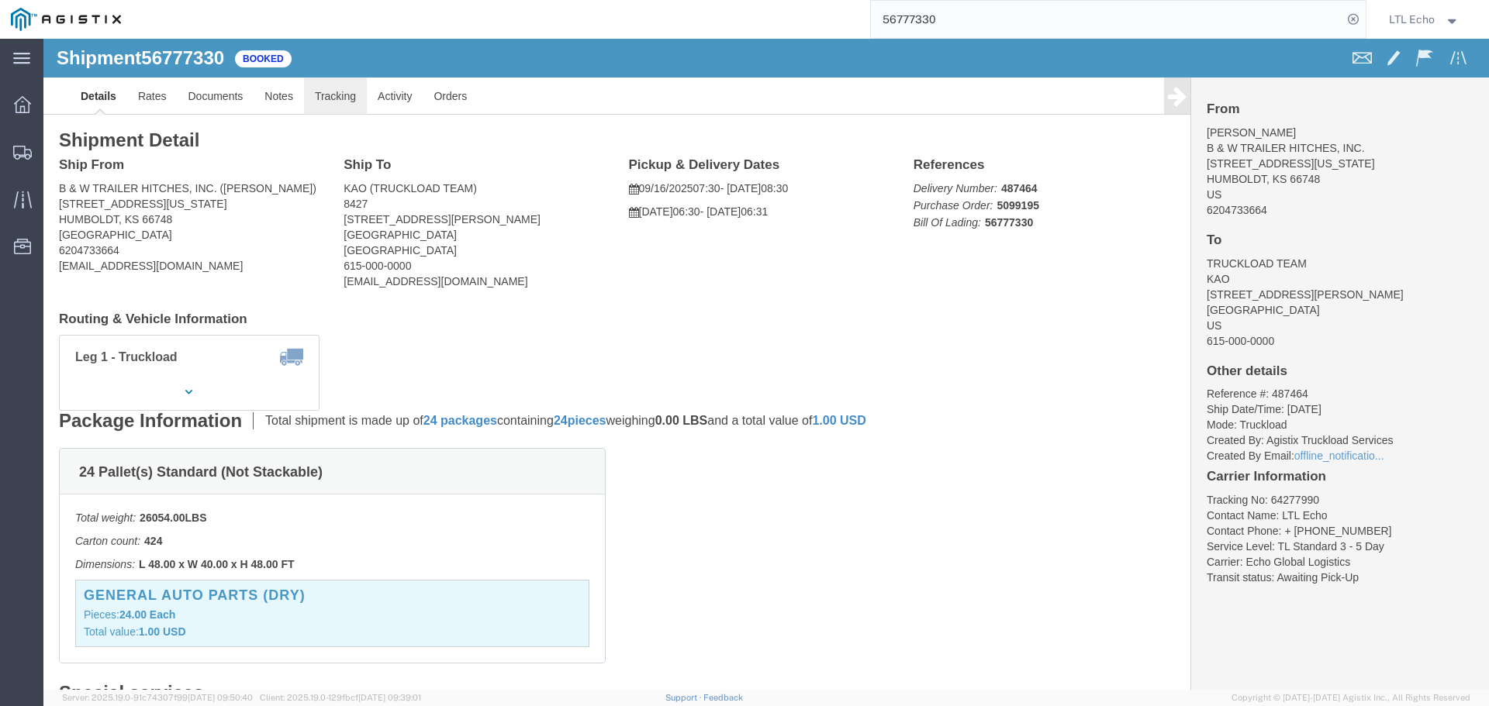
click link "Tracking"
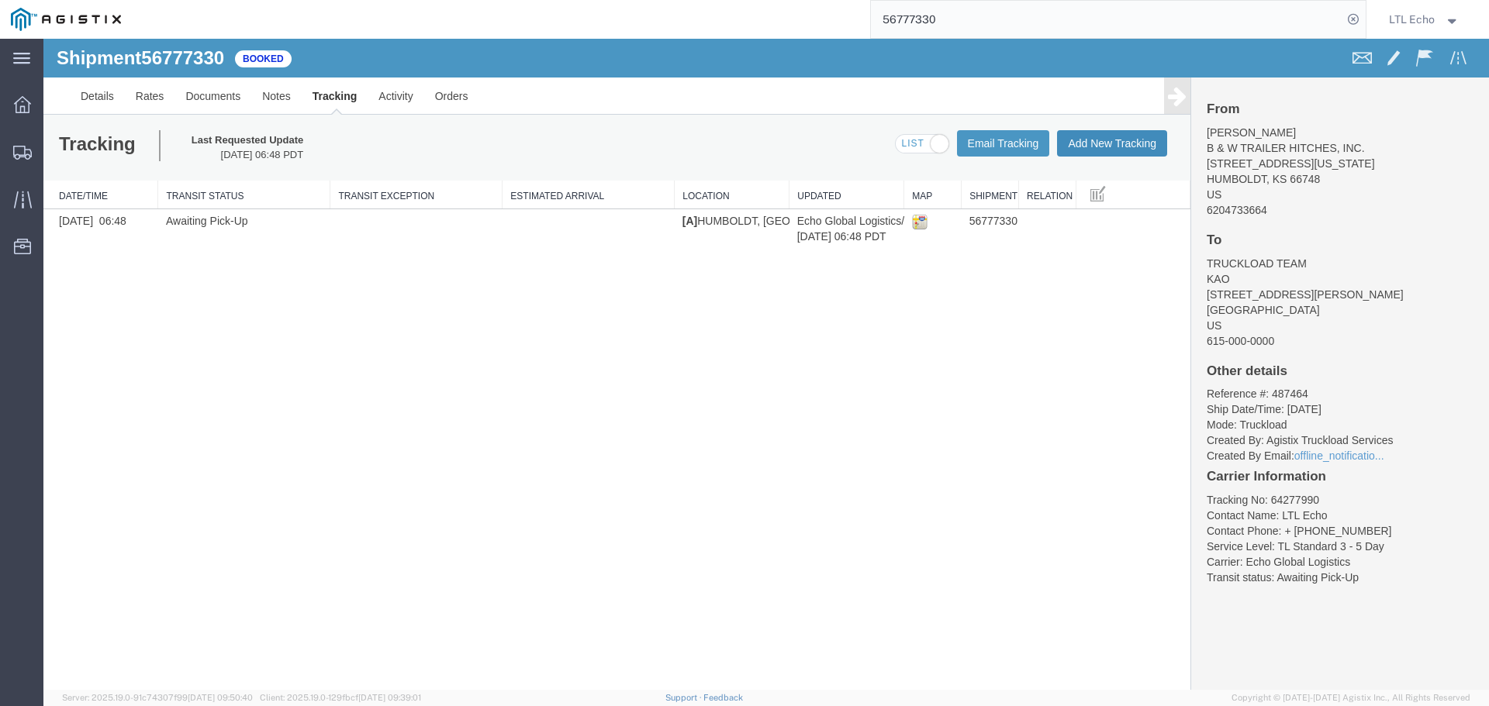
click at [1107, 136] on button "Add New Tracking" at bounding box center [1112, 143] width 110 height 26
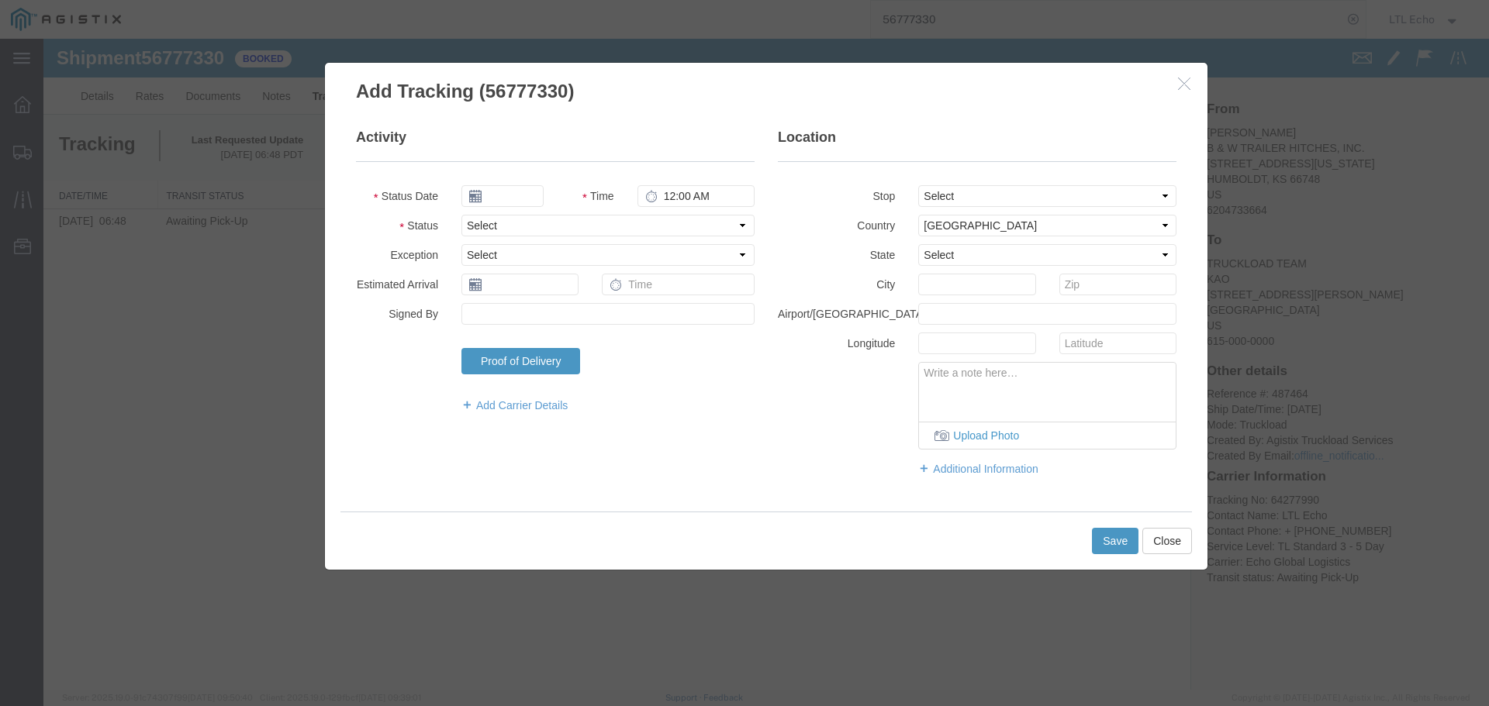
type input "09/16/2025"
type input "11:00 AM"
click at [507, 220] on select "Select Arrival Notice Available Arrival Notice Imported Arrive at Delivery Loca…" at bounding box center [607, 226] width 293 height 22
select select "PICKEDUP"
click at [507, 220] on select "Select Arrival Notice Available Arrival Notice Imported Arrive at Delivery Loca…" at bounding box center [607, 226] width 293 height 22
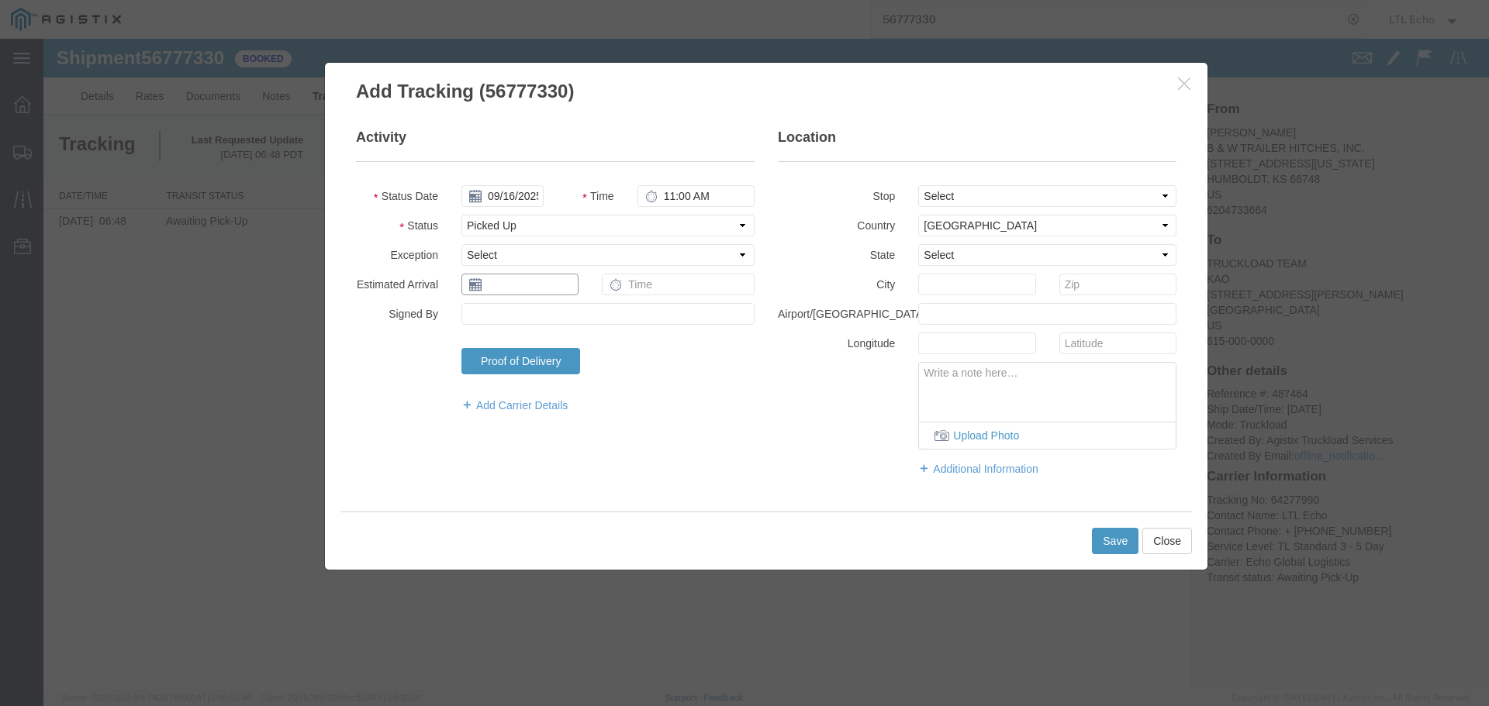
click at [520, 281] on input "text" at bounding box center [519, 285] width 117 height 22
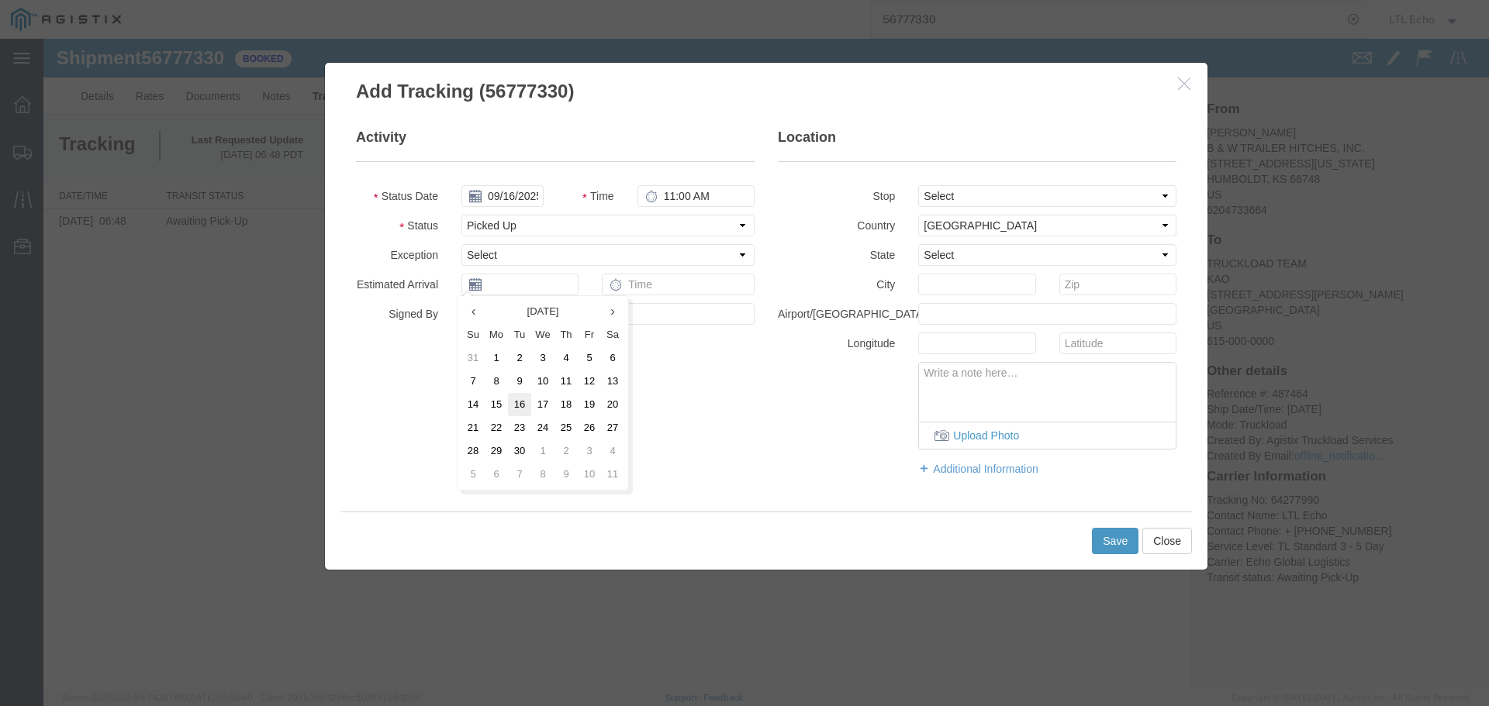
click at [523, 396] on td "16" at bounding box center [519, 404] width 23 height 23
type input "09/16/2025"
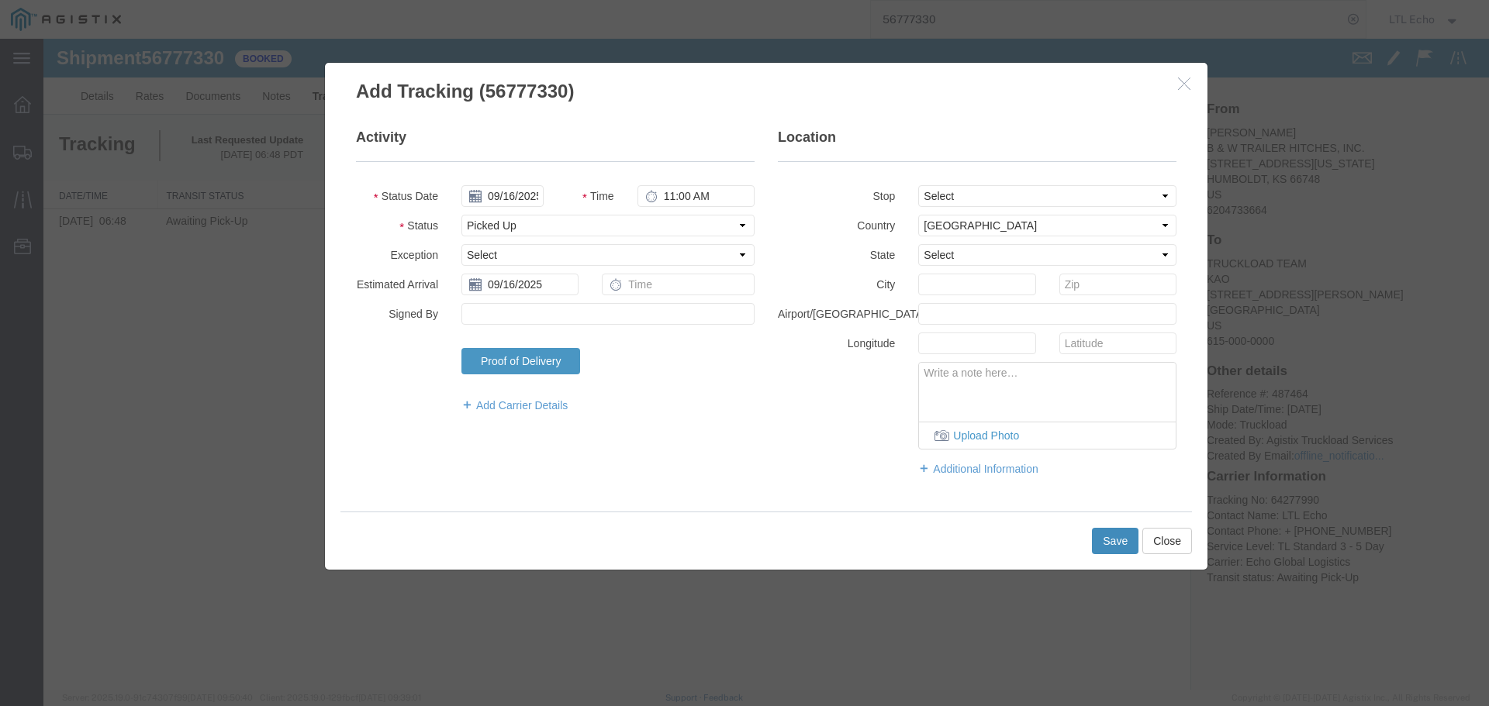
click at [1116, 539] on button "Save" at bounding box center [1115, 541] width 47 height 26
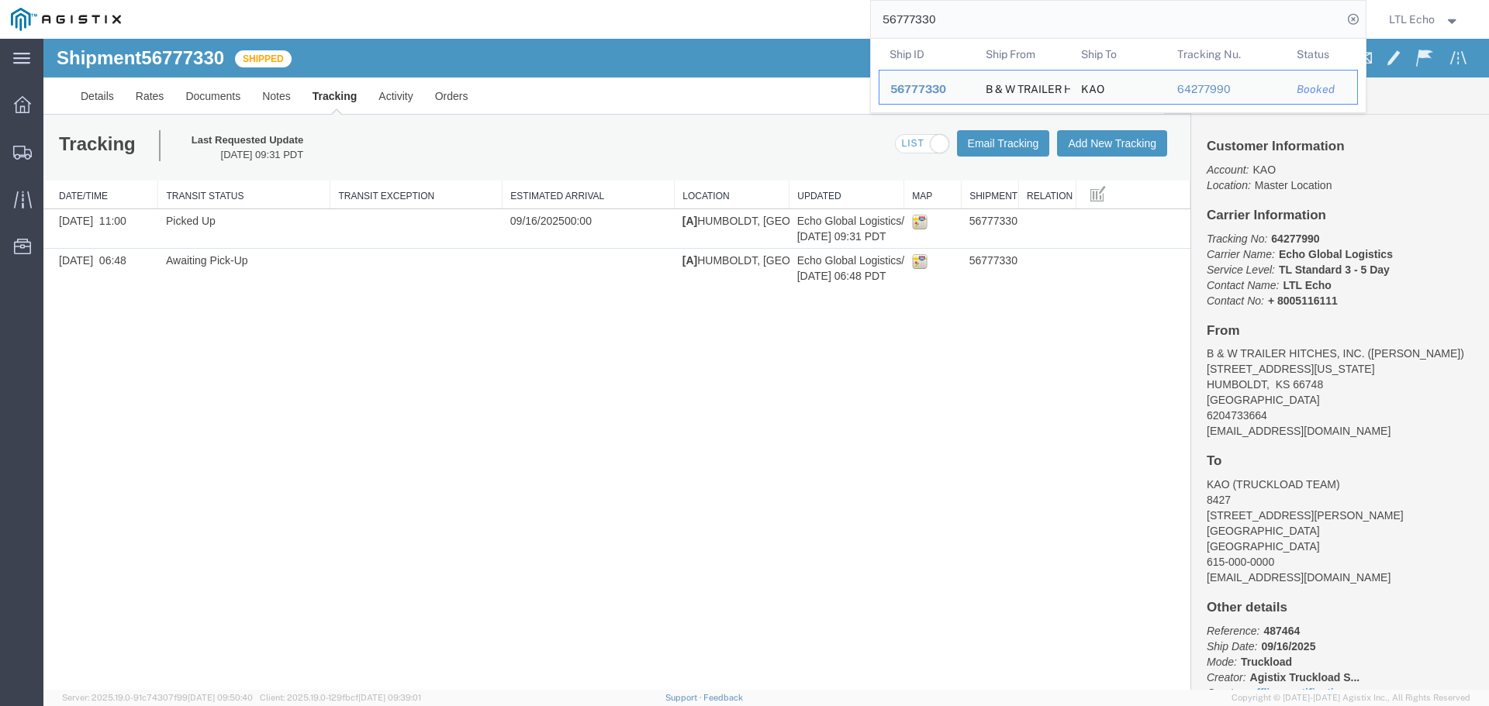
click at [903, 17] on input "56777330" at bounding box center [1106, 19] width 471 height 37
type input "6"
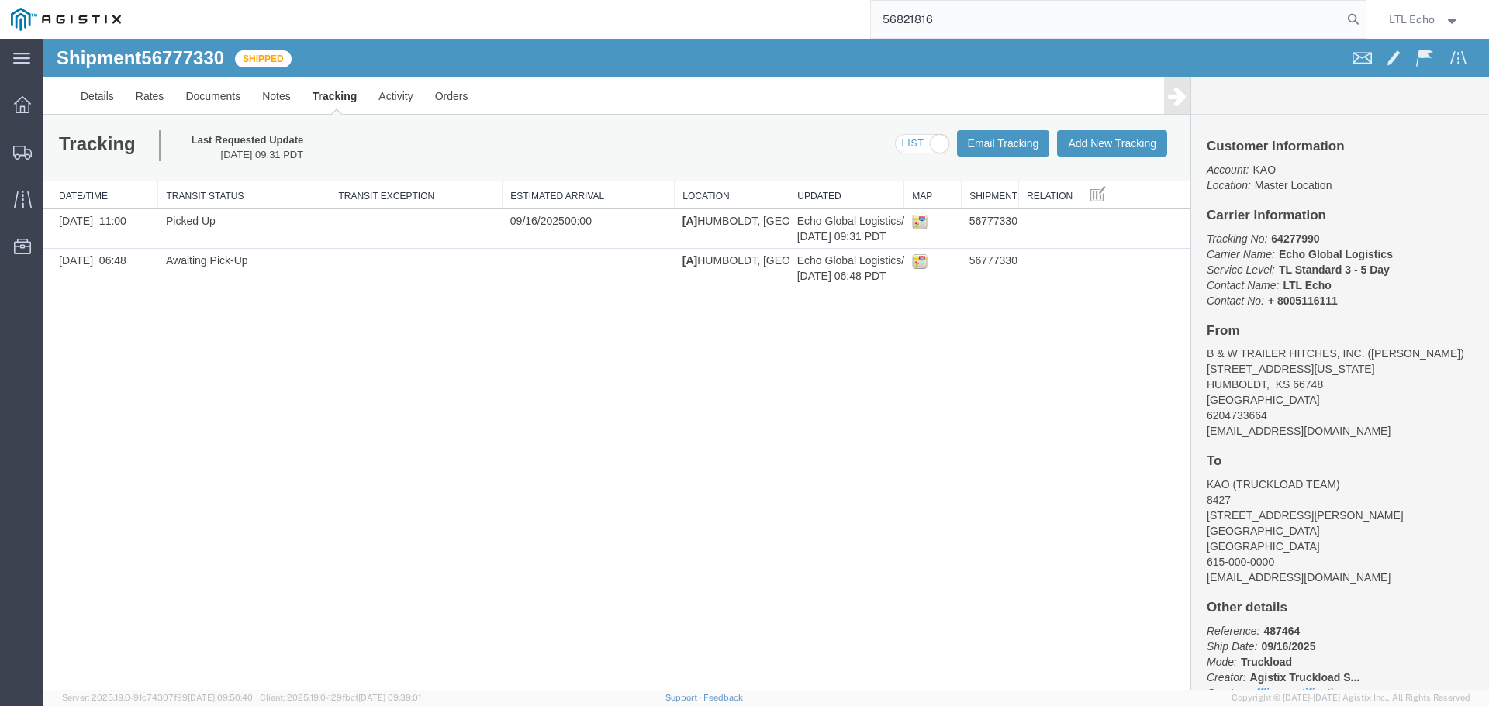
type input "56821816"
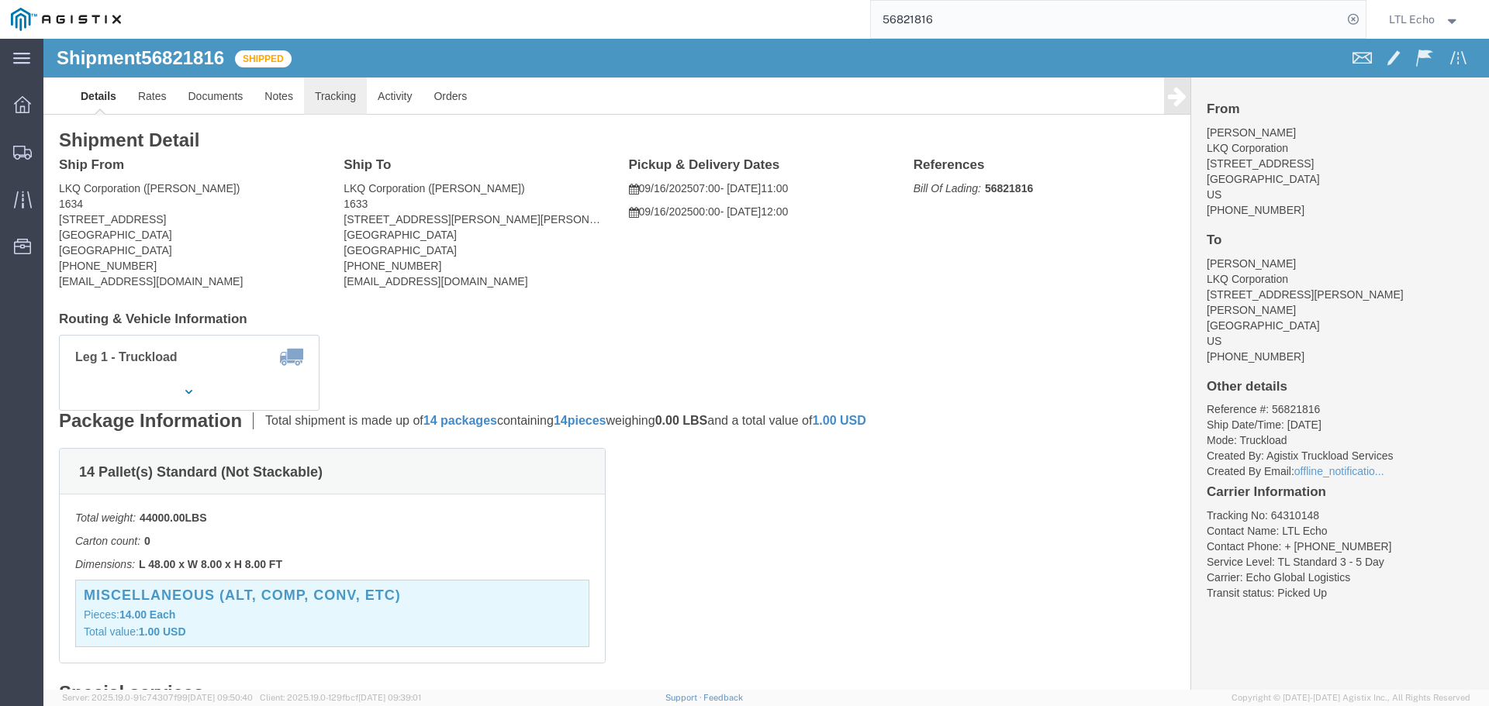
click link "Tracking"
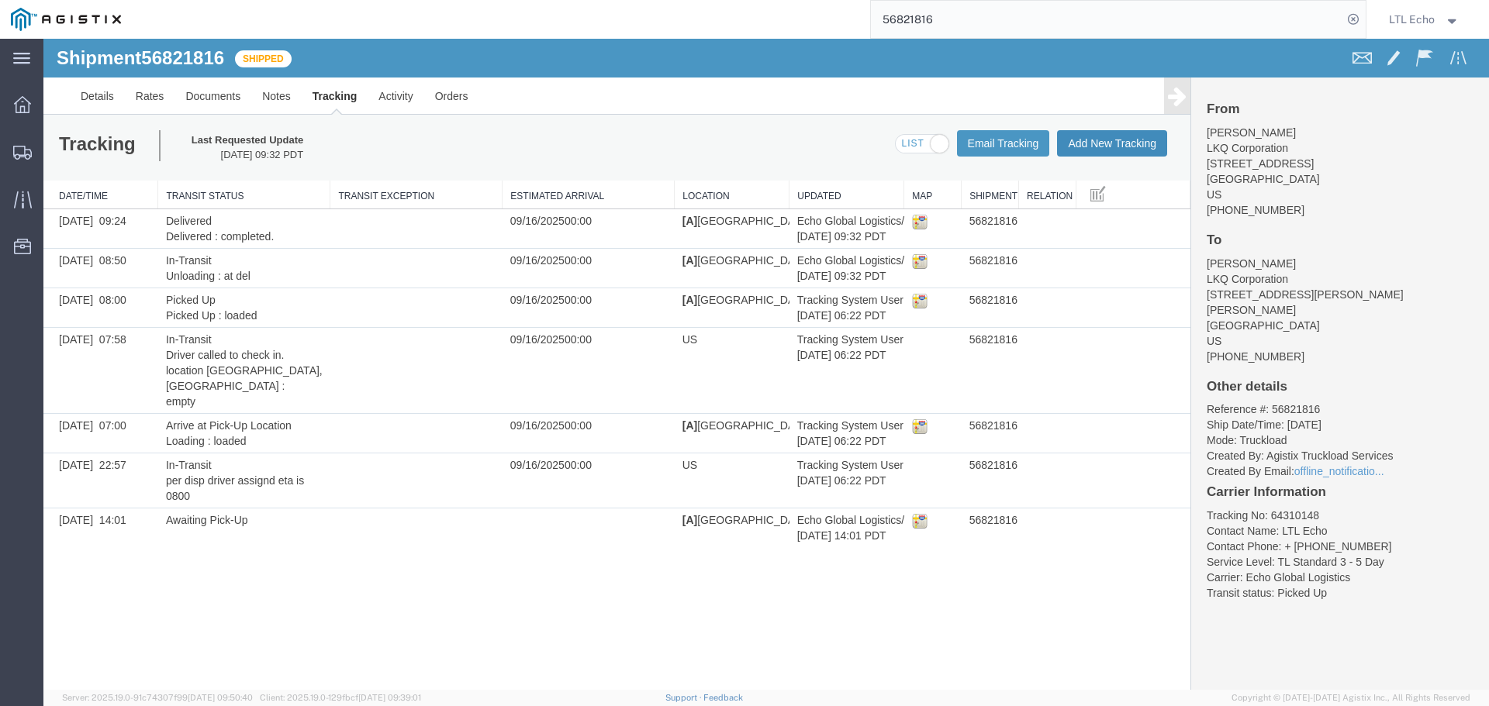
click at [1118, 139] on button "Add New Tracking" at bounding box center [1112, 143] width 110 height 26
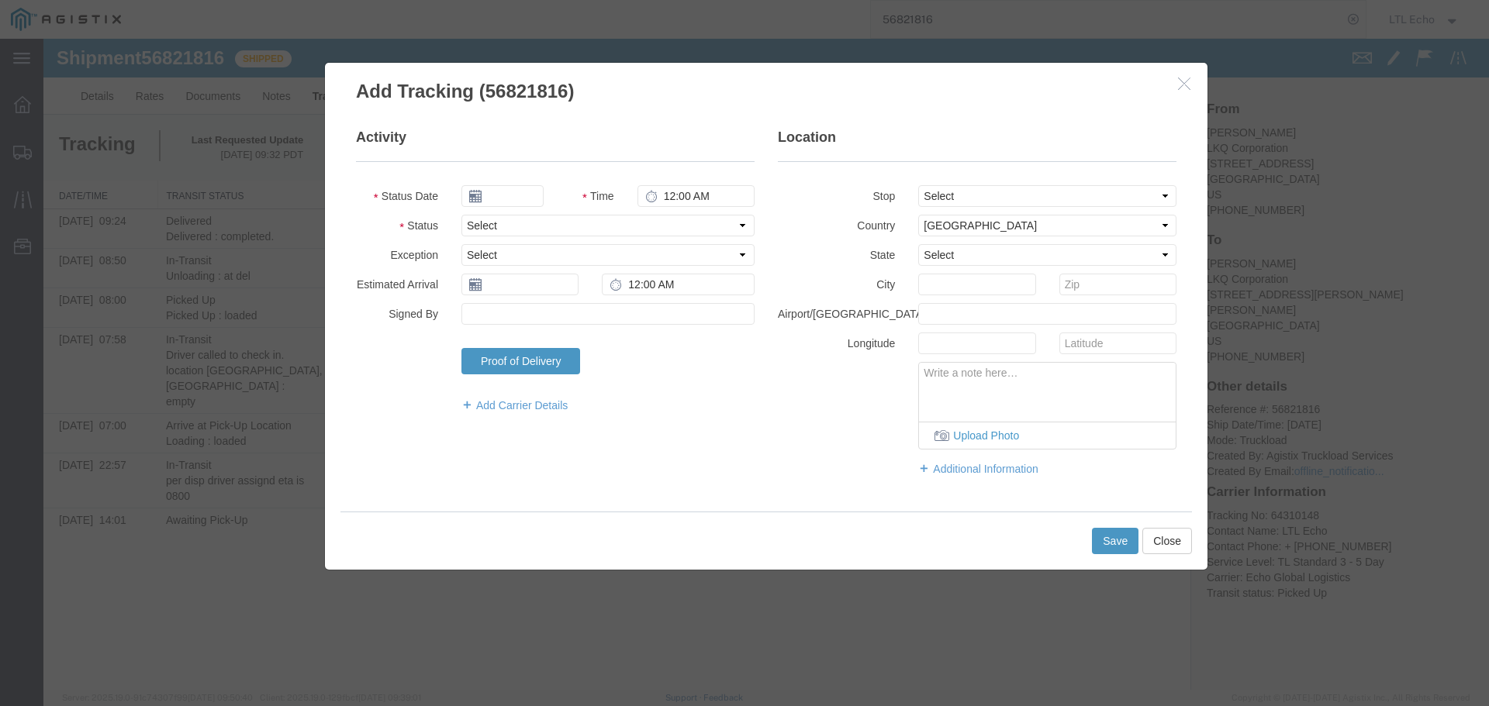
type input "09/16/2025"
type input "11:00 AM"
click at [577, 222] on select "Select Arrival Notice Available Arrival Notice Imported Arrive at Delivery Loca…" at bounding box center [607, 226] width 293 height 22
select select "DELIVRED"
click at [577, 223] on select "Select Arrival Notice Available Arrival Notice Imported Arrive at Delivery Loca…" at bounding box center [607, 226] width 293 height 22
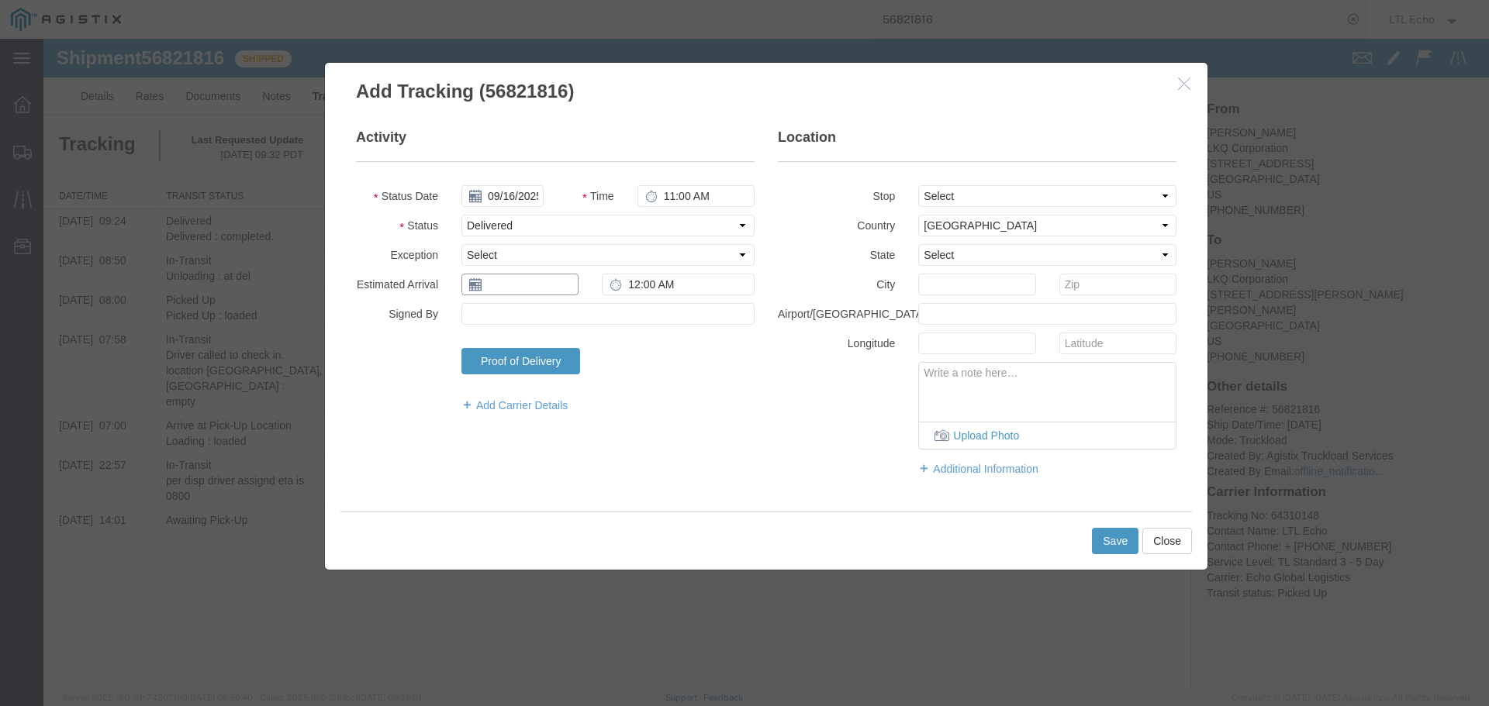
click at [516, 278] on input "text" at bounding box center [519, 285] width 117 height 22
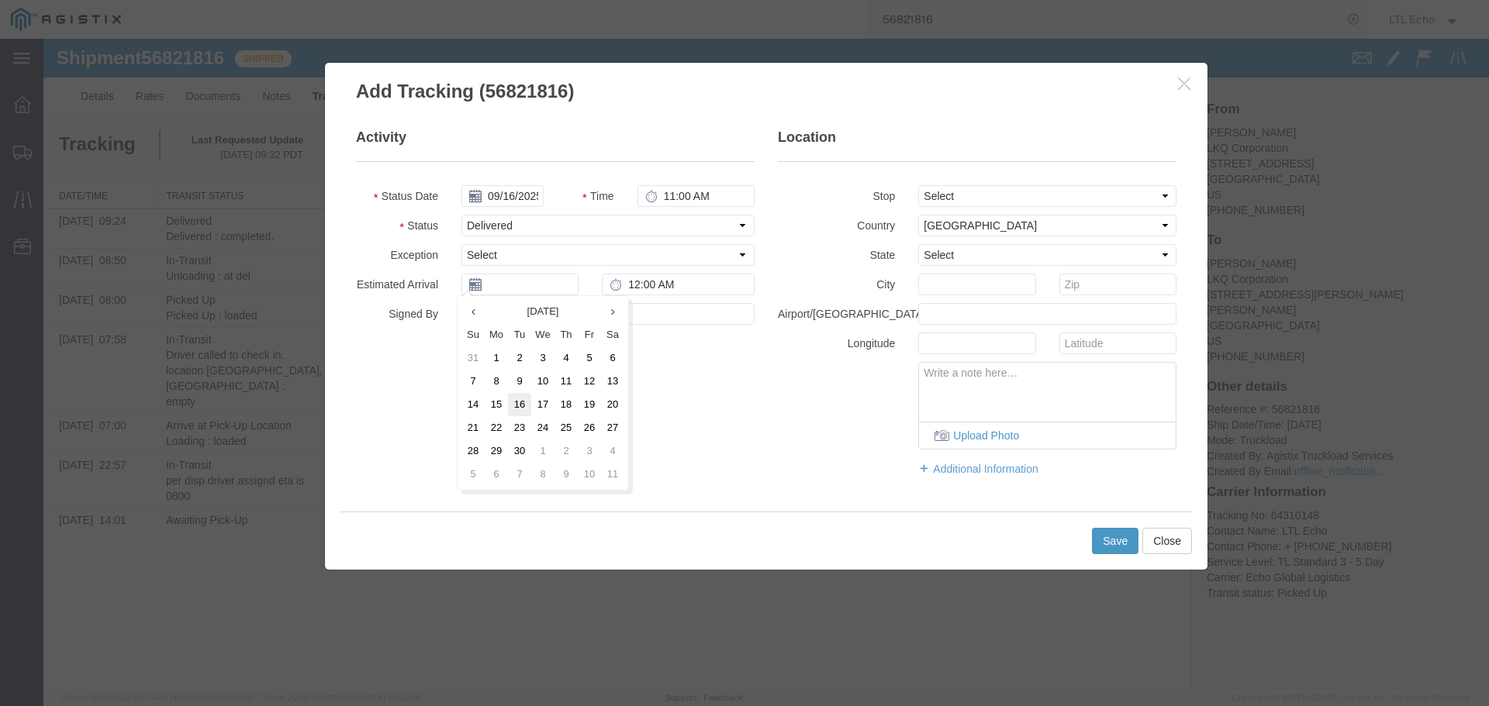
click at [517, 393] on td "16" at bounding box center [519, 404] width 23 height 23
type input "09/16/2025"
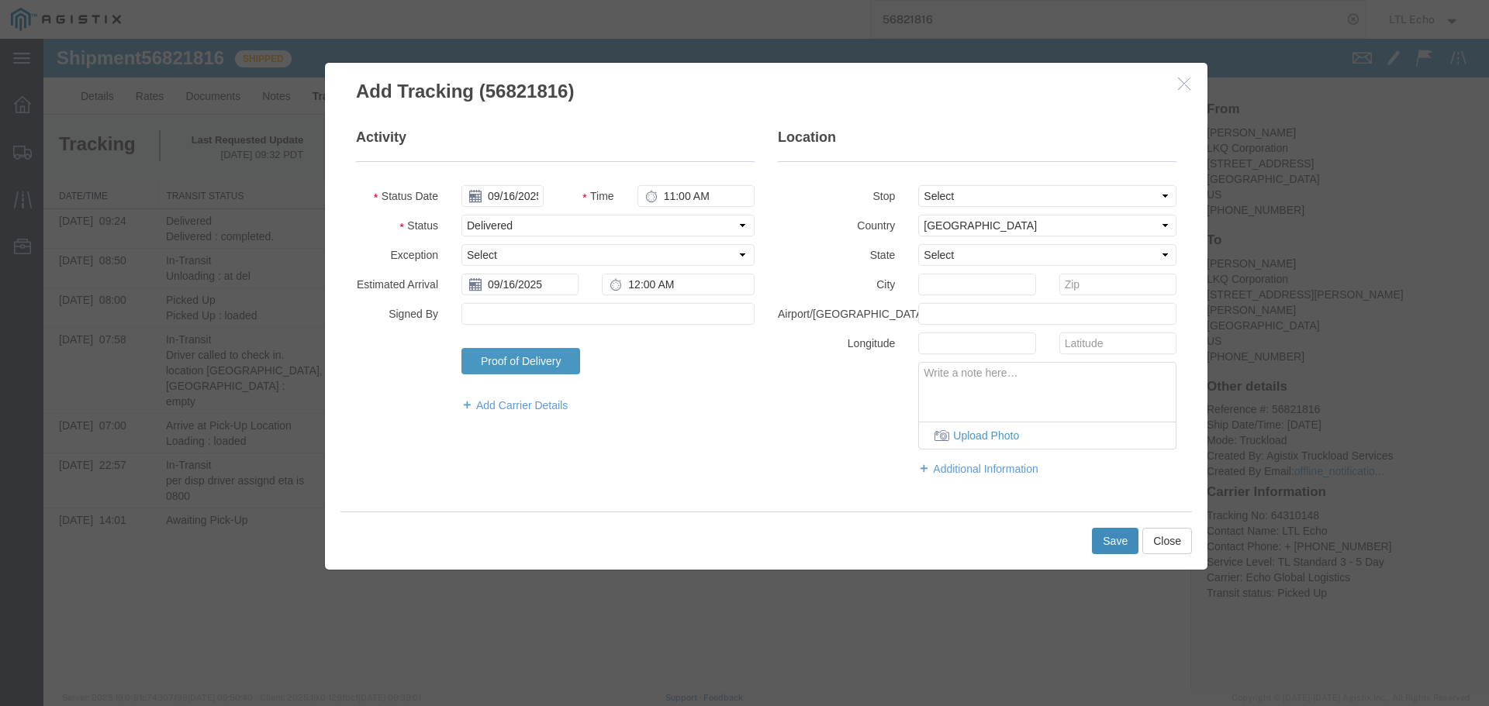
click at [1111, 547] on button "Save" at bounding box center [1115, 541] width 47 height 26
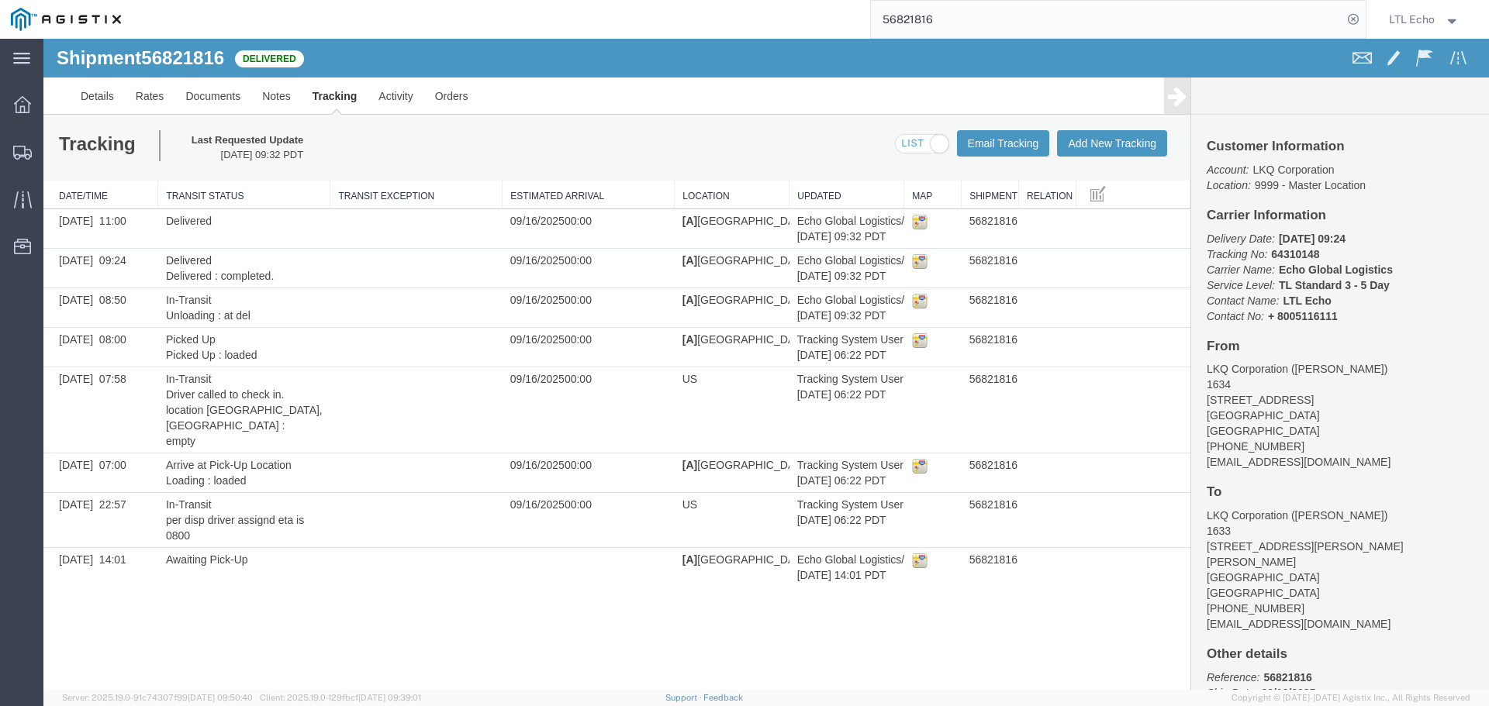
click at [925, 24] on input "56821816" at bounding box center [1106, 19] width 471 height 37
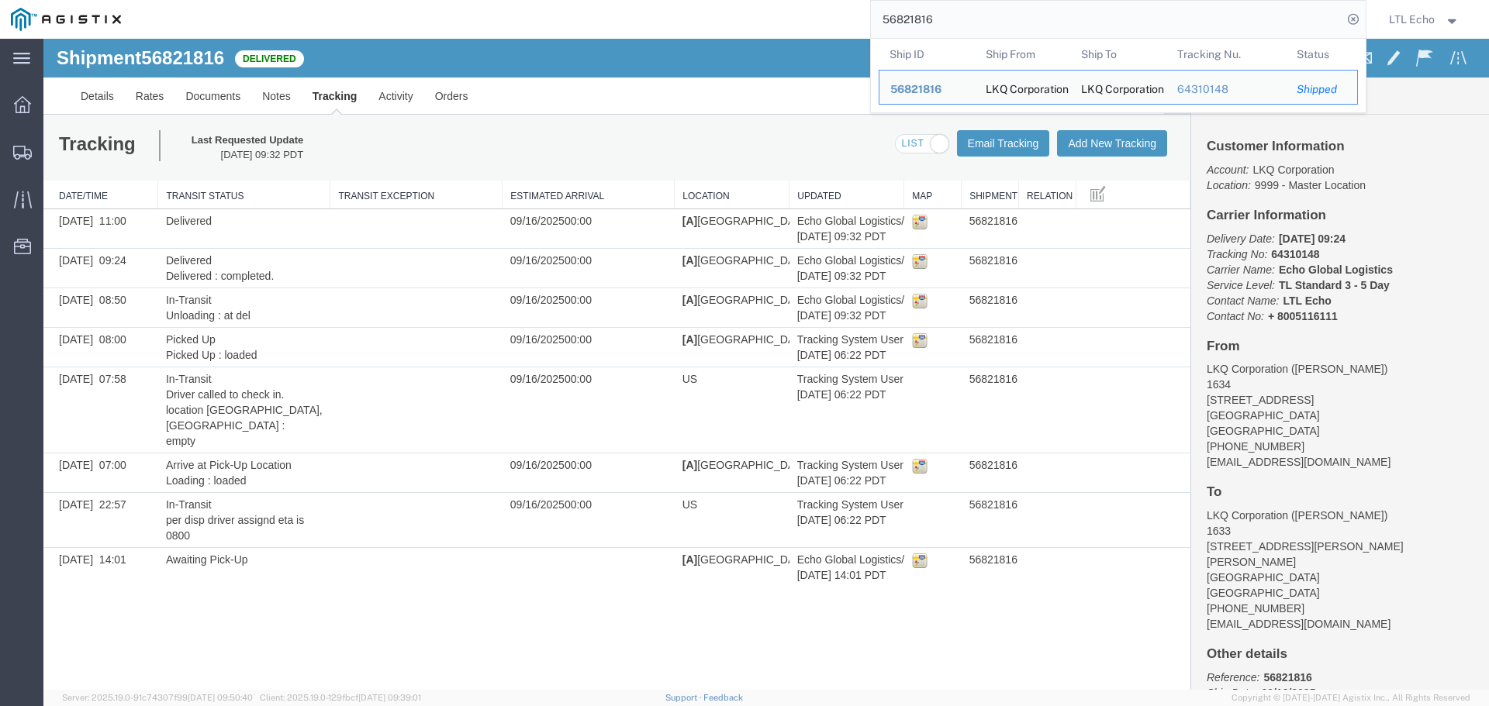
click at [925, 24] on input "56821816" at bounding box center [1106, 19] width 471 height 37
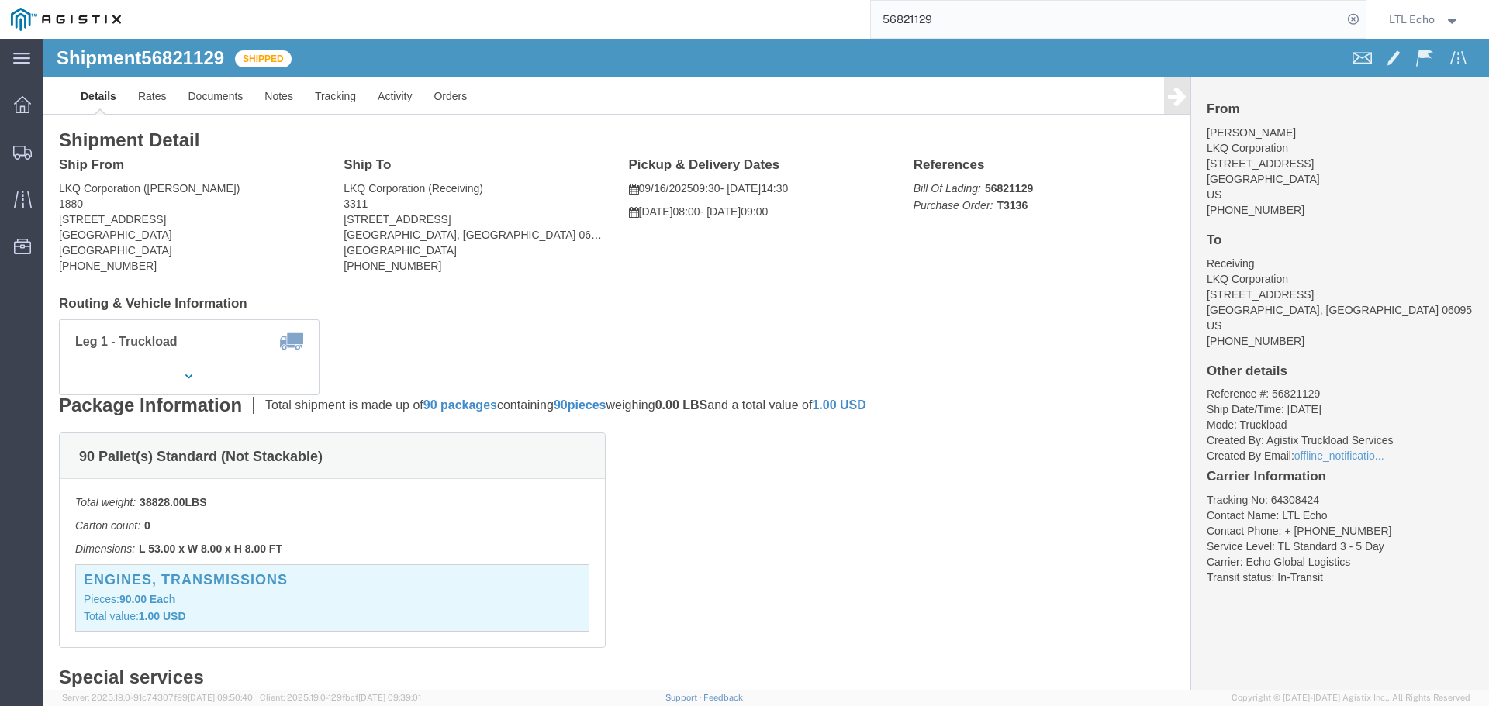
click at [907, 19] on input "56821129" at bounding box center [1106, 19] width 471 height 37
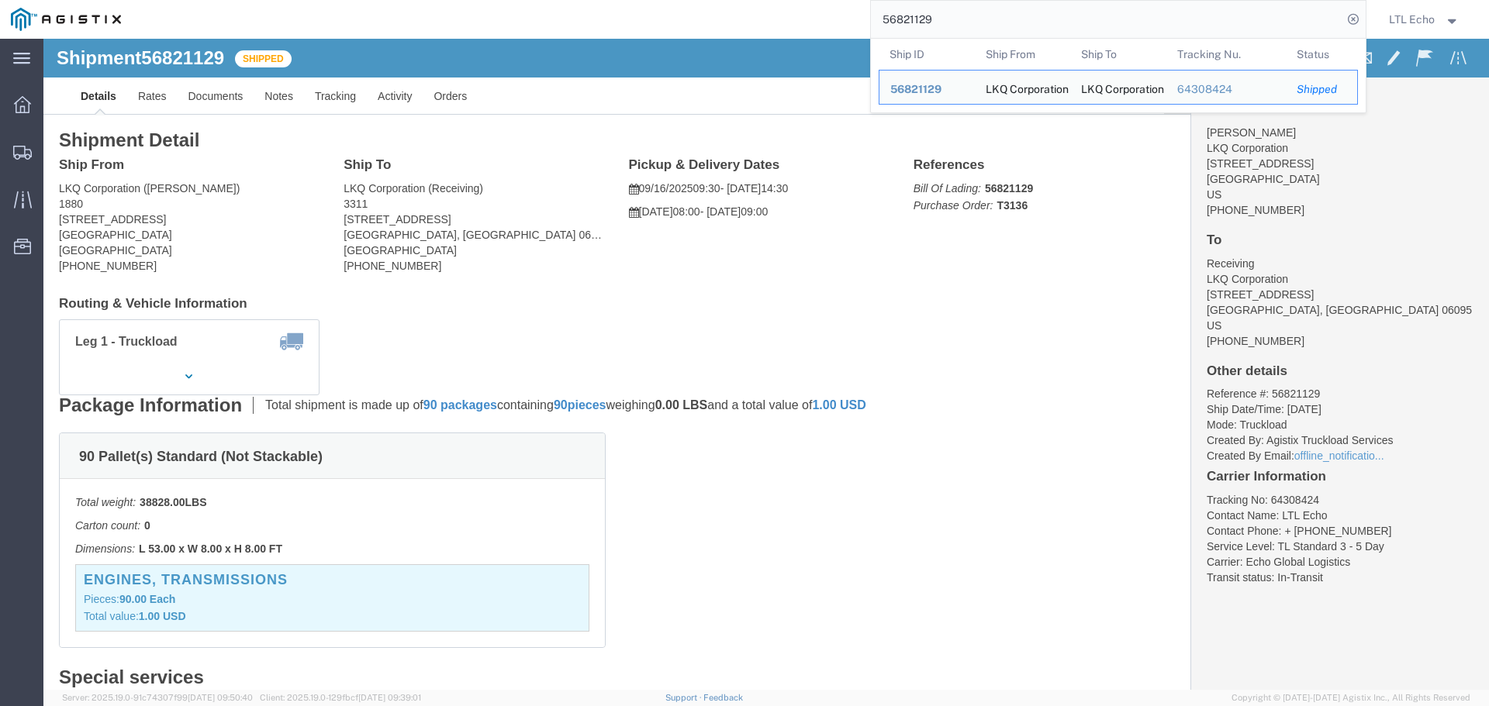
click at [907, 19] on input "56821129" at bounding box center [1106, 19] width 471 height 37
paste input "19640"
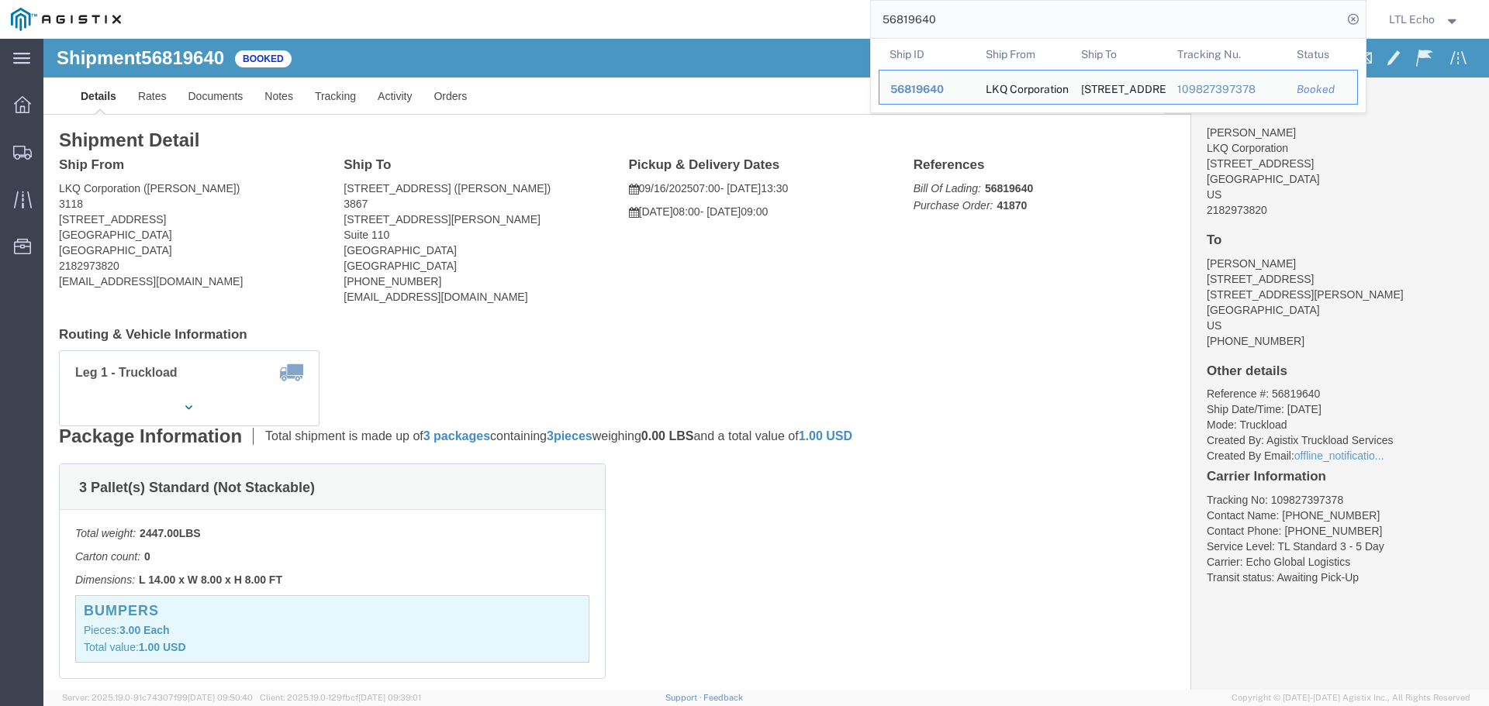
click at [925, 19] on input "56819640" at bounding box center [1106, 19] width 471 height 37
paste input "20353"
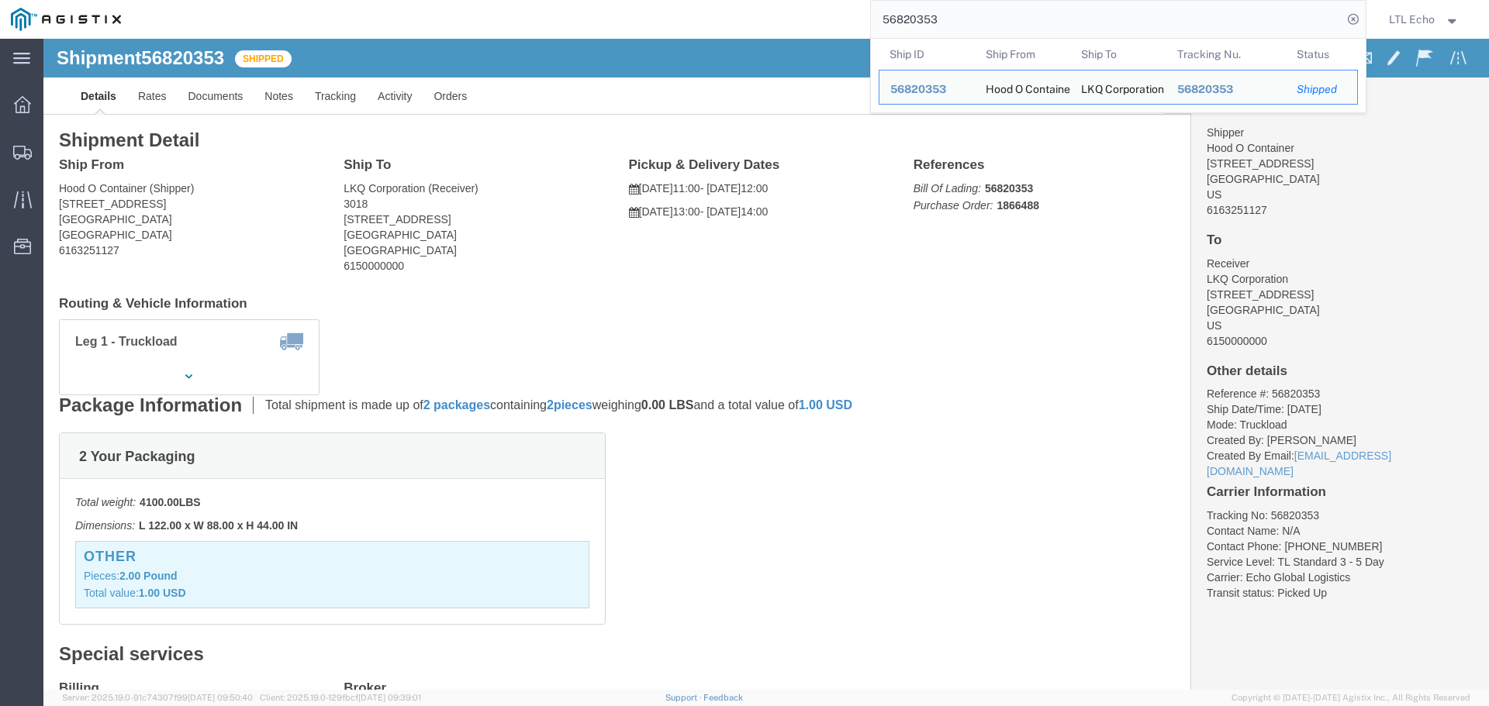
click at [907, 16] on input "56820353" at bounding box center [1106, 19] width 471 height 37
paste input "776595"
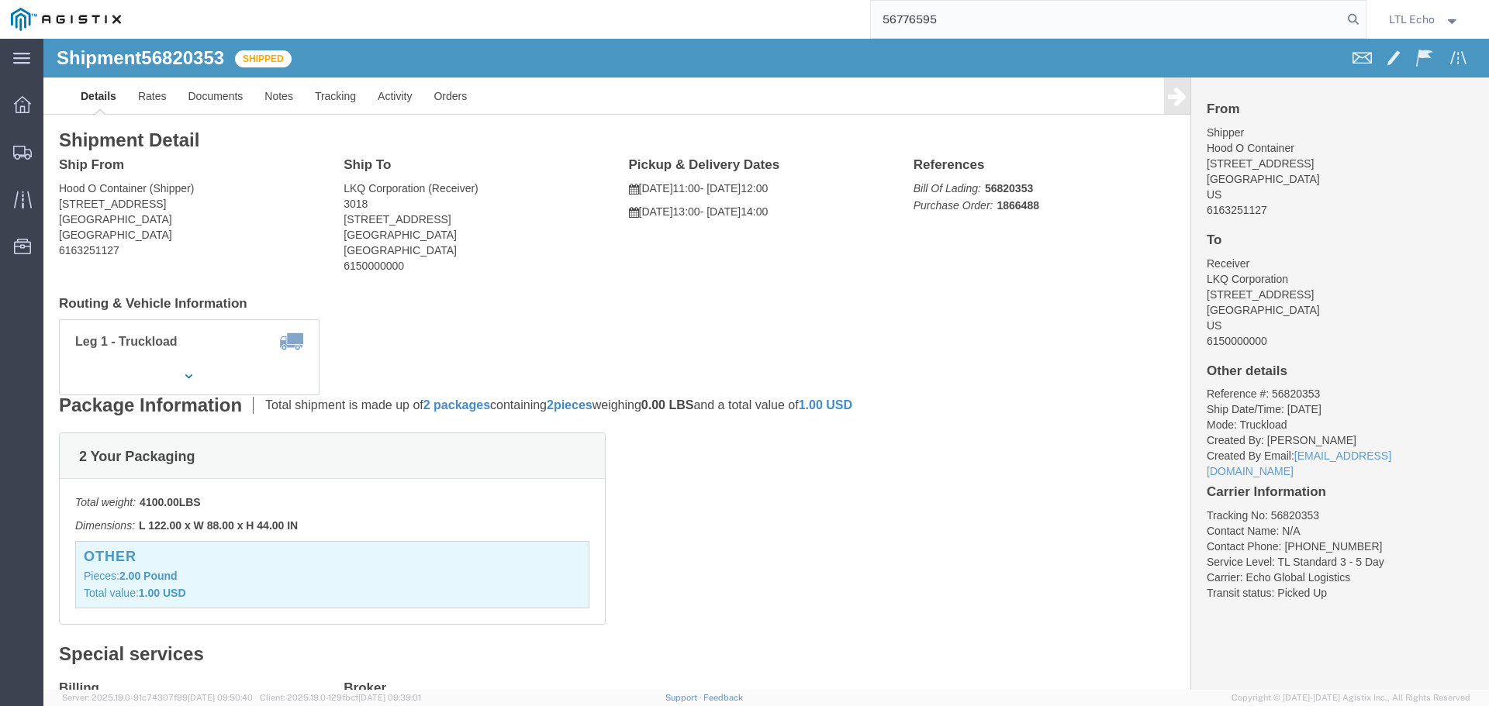
type input "56776595"
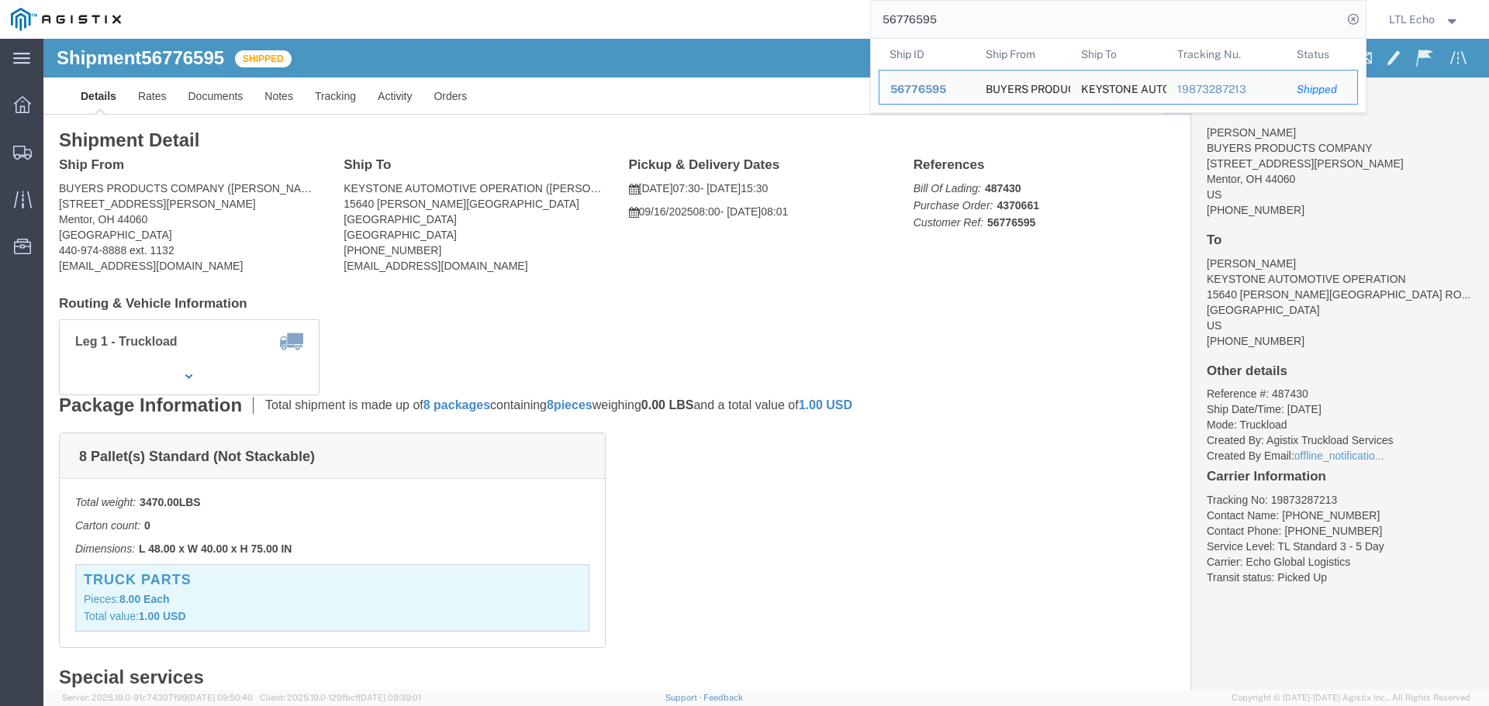
click div "8 Pallet(s) Standard (Not Stackable) Total weight: 3470.00 LBS Carton count: 0 …"
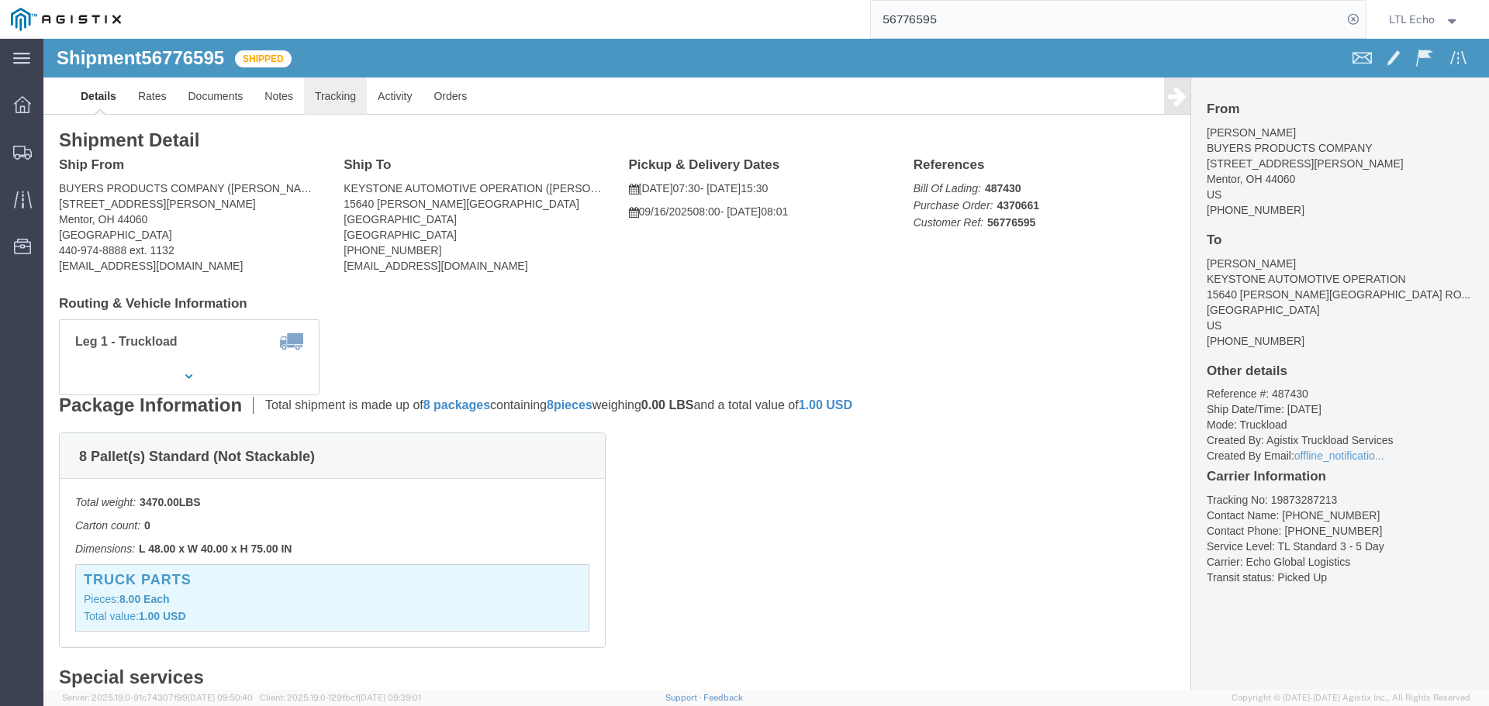
click link "Tracking"
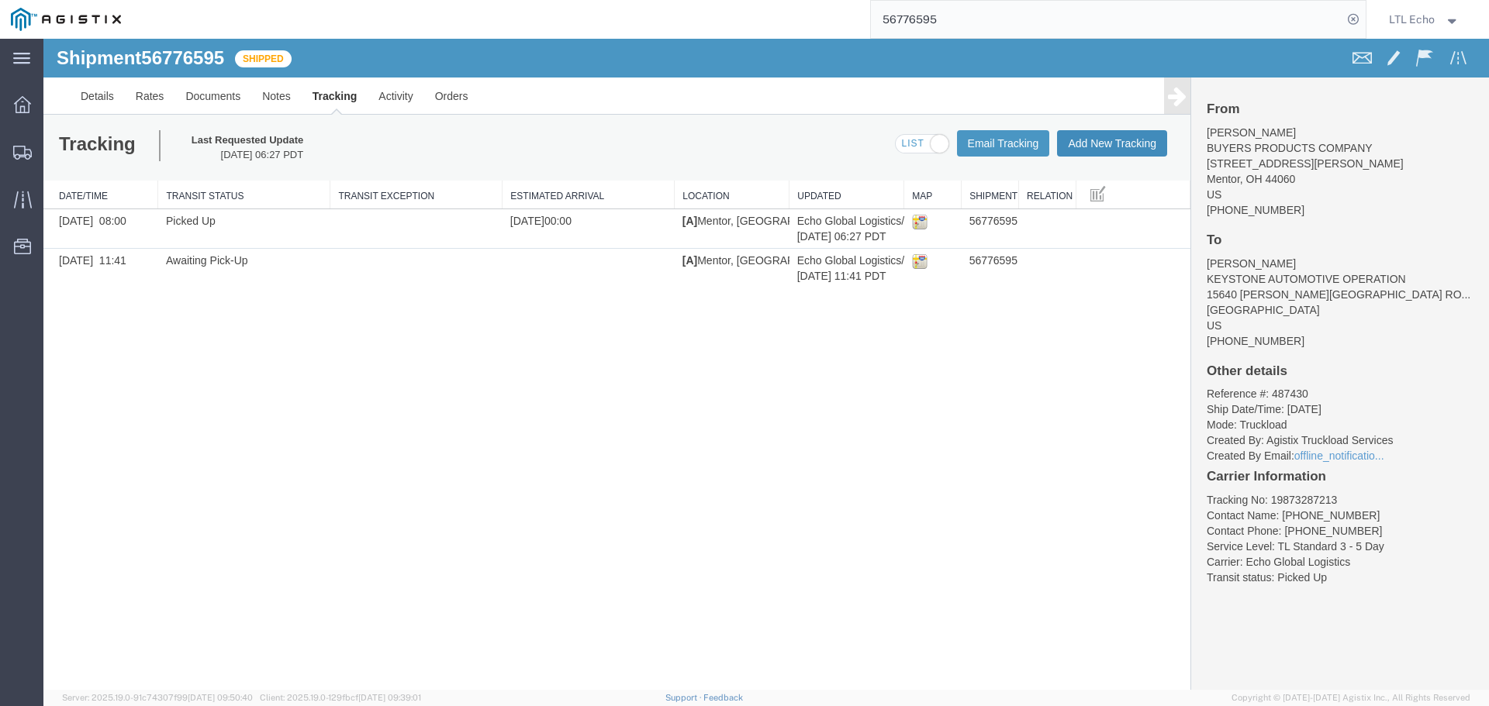
click at [1119, 132] on button "Add New Tracking" at bounding box center [1112, 143] width 110 height 26
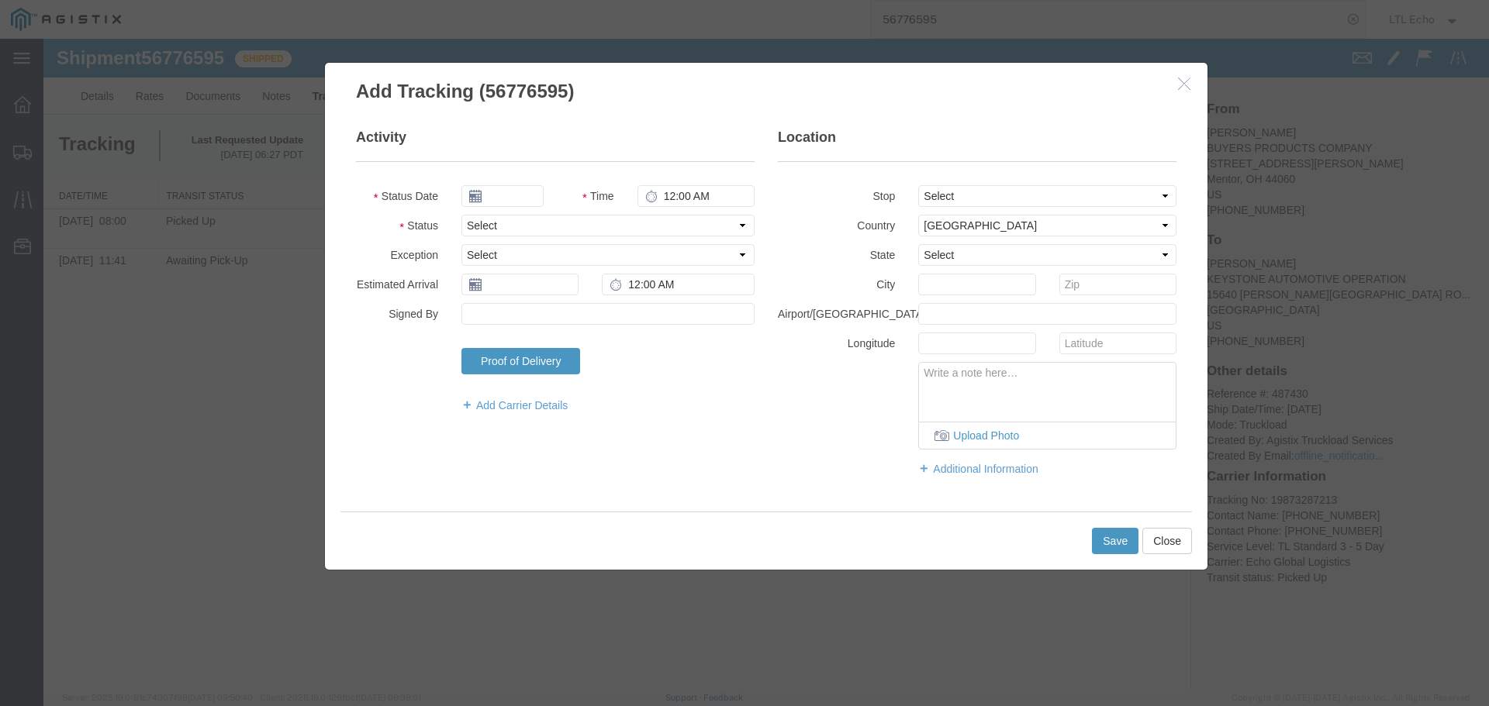
type input "09/16/2025"
type input "11:00 AM"
click at [480, 230] on select "Select Arrival Notice Available Arrival Notice Imported Arrive at Delivery Loca…" at bounding box center [607, 226] width 293 height 22
select select "DELIVRED"
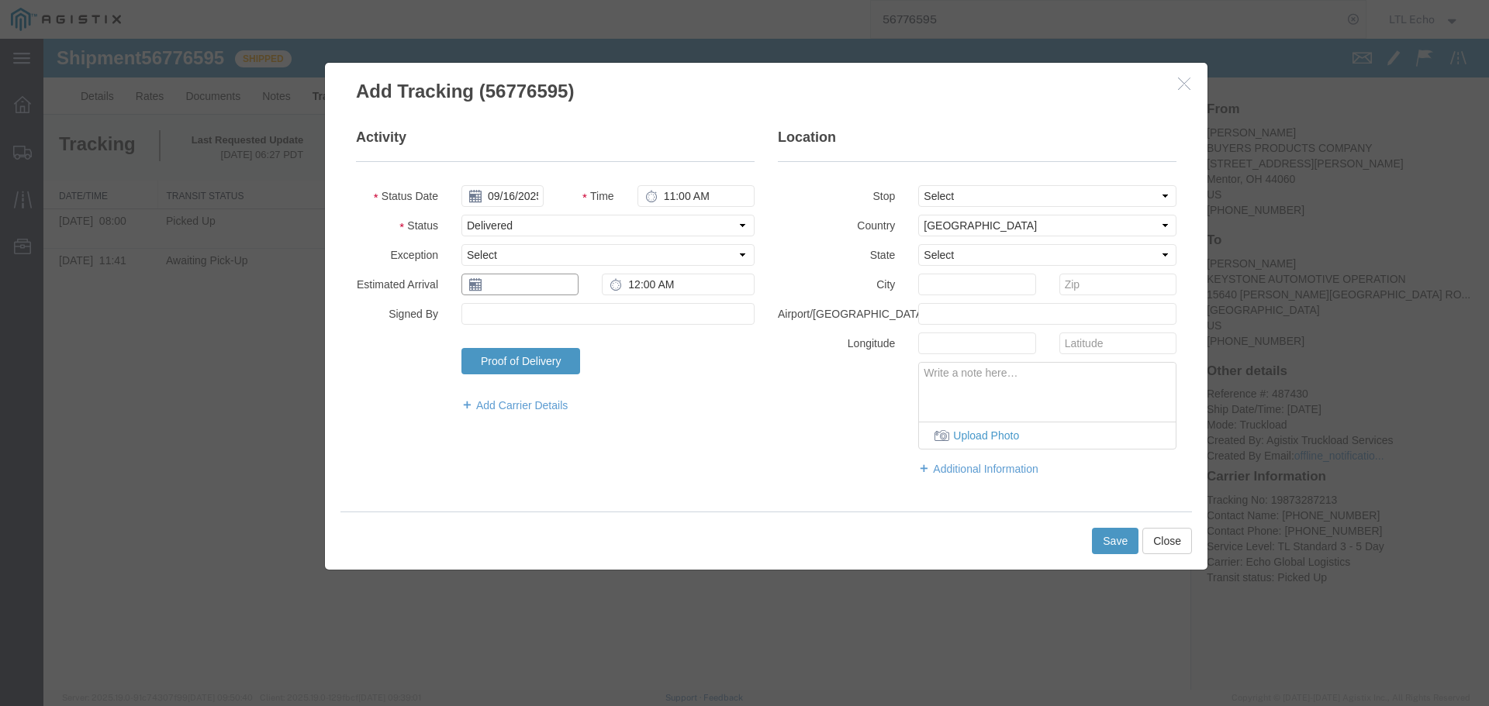
click at [507, 278] on input "text" at bounding box center [519, 285] width 117 height 22
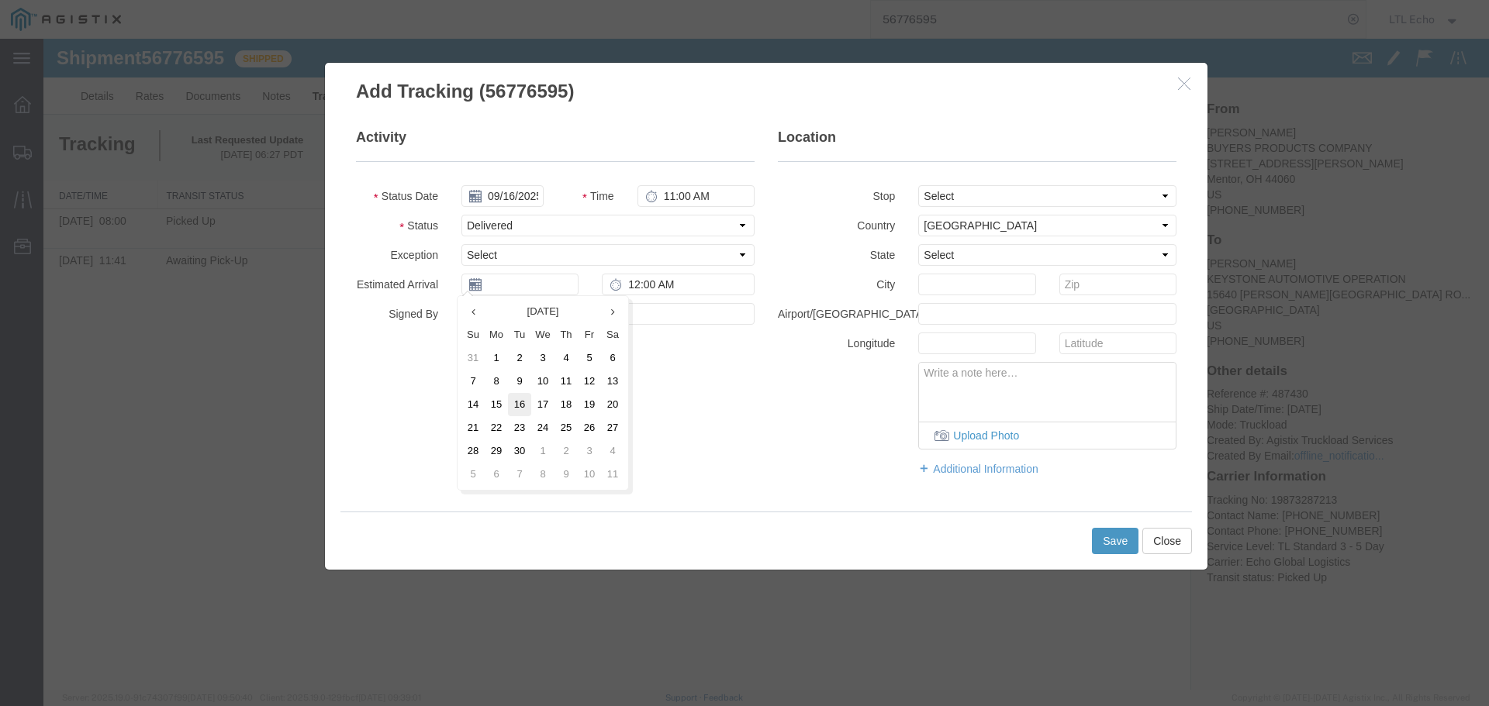
click at [524, 406] on td "16" at bounding box center [519, 404] width 23 height 23
type input "09/16/2025"
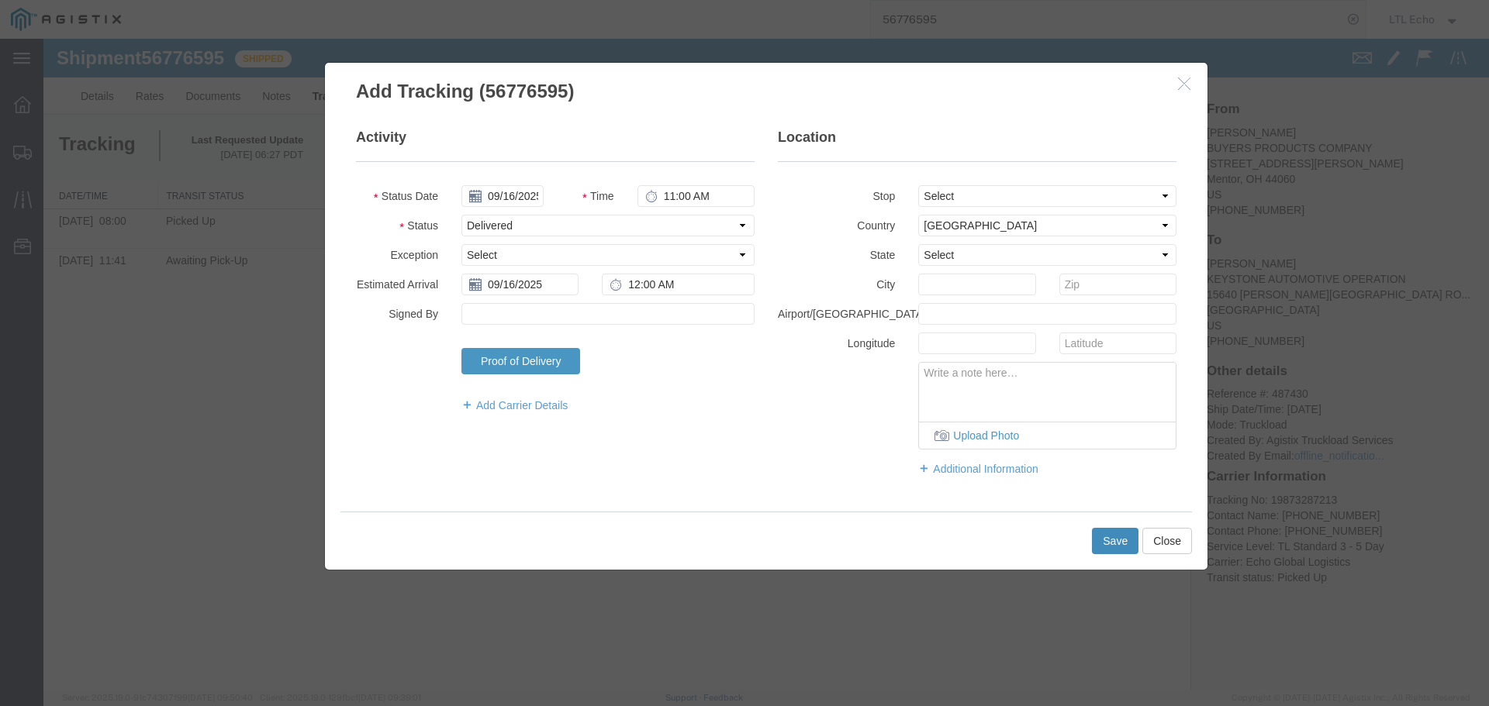
click at [1107, 539] on button "Save" at bounding box center [1115, 541] width 47 height 26
